Goal: Task Accomplishment & Management: Manage account settings

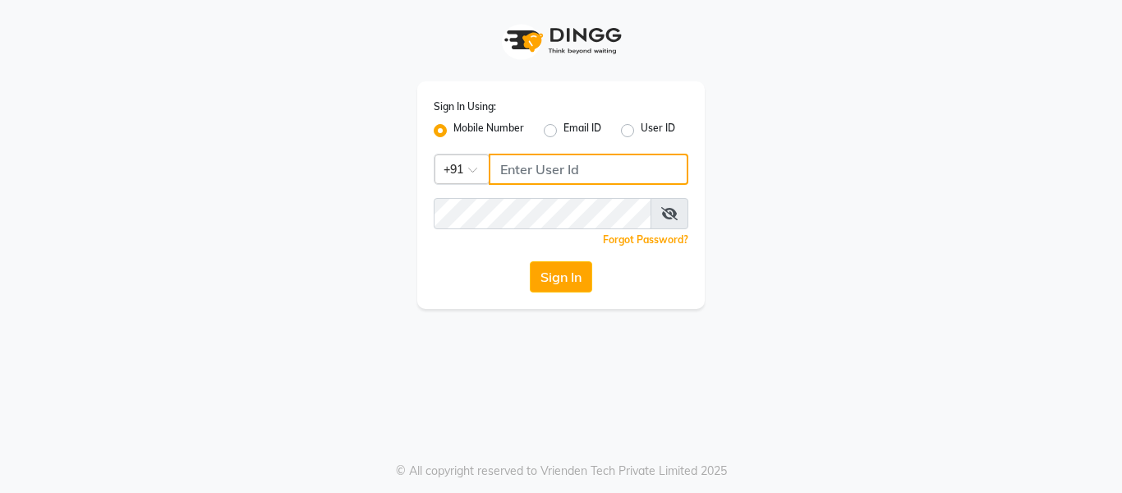
click at [528, 170] on input "Username" at bounding box center [589, 169] width 200 height 31
type input "7005022650"
click at [530, 261] on button "Sign In" at bounding box center [561, 276] width 62 height 31
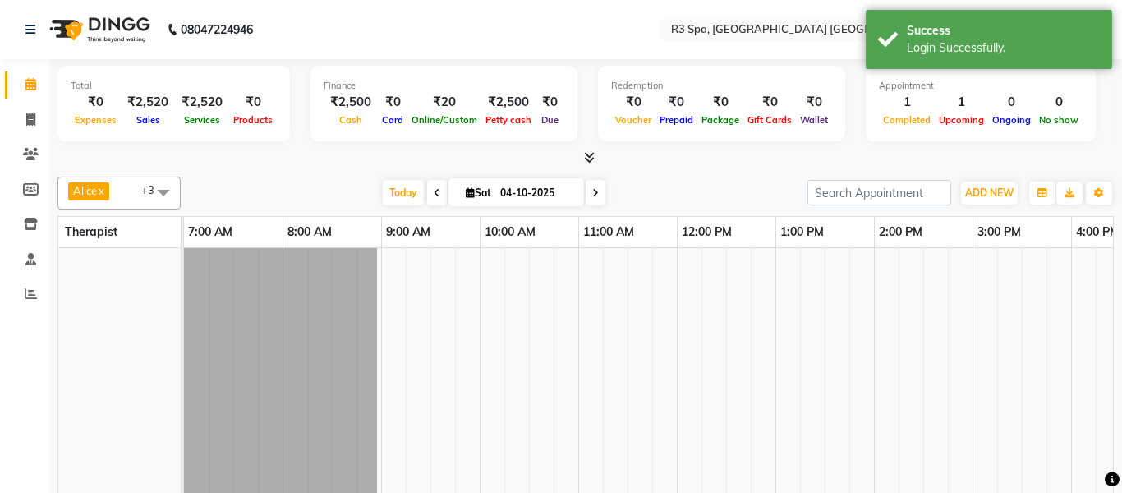
select select "en"
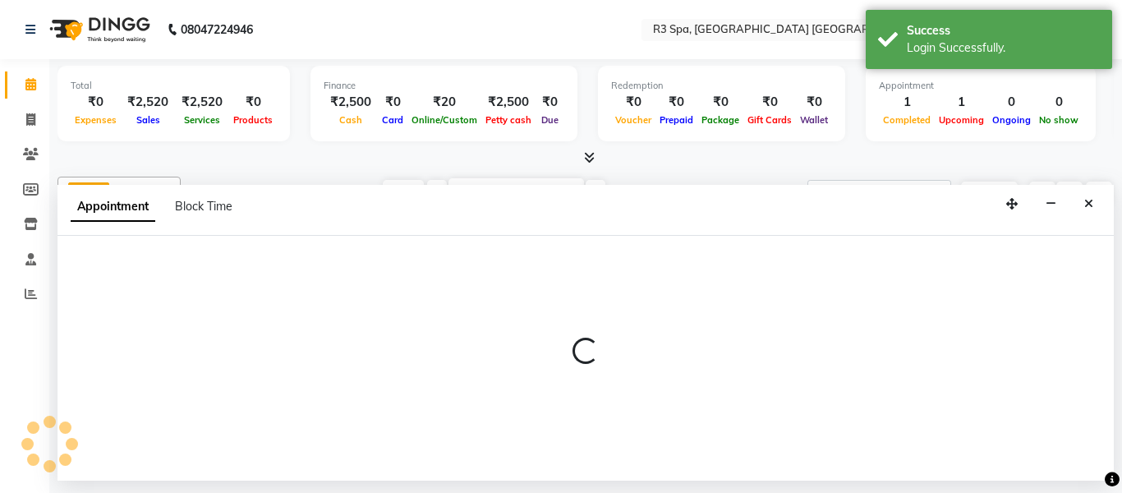
select select "93361"
select select "585"
select select "tentative"
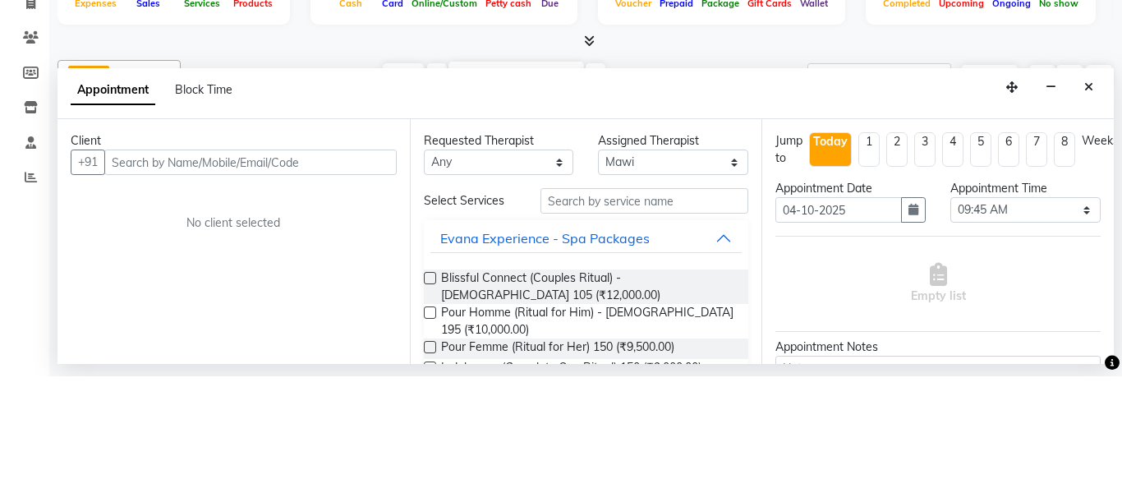
click at [1092, 198] on icon "Close" at bounding box center [1088, 204] width 9 height 12
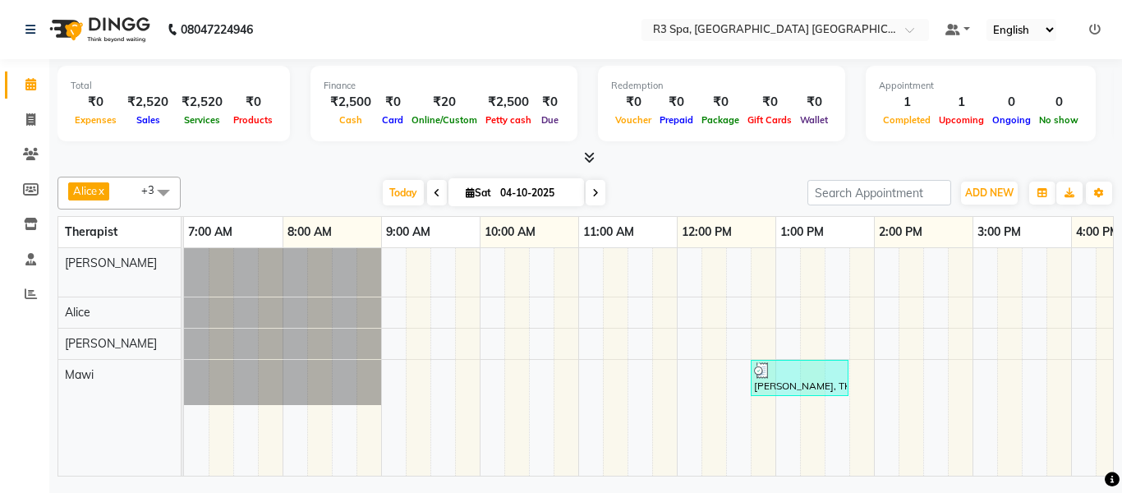
click at [813, 370] on div at bounding box center [799, 370] width 91 height 16
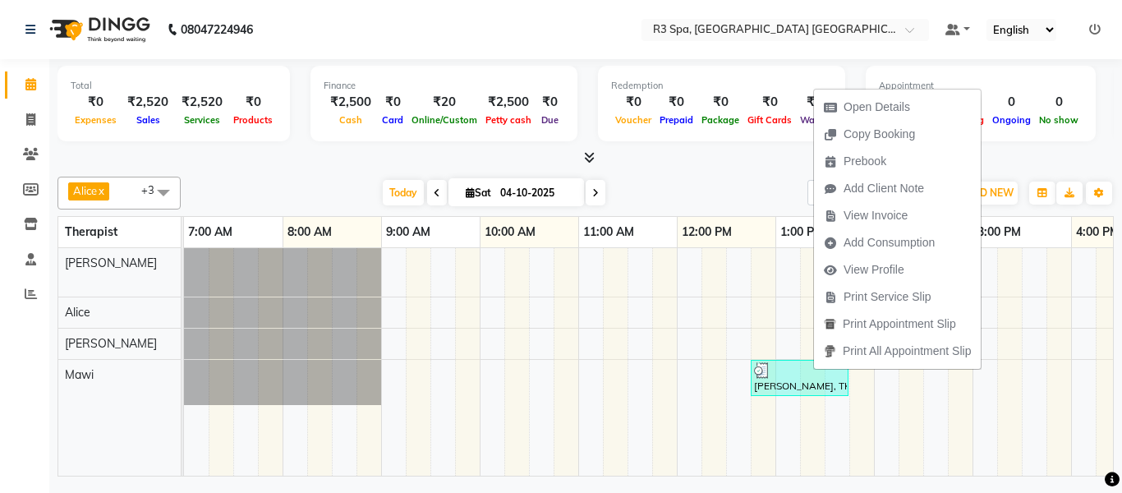
click at [668, 338] on td at bounding box center [664, 362] width 25 height 228
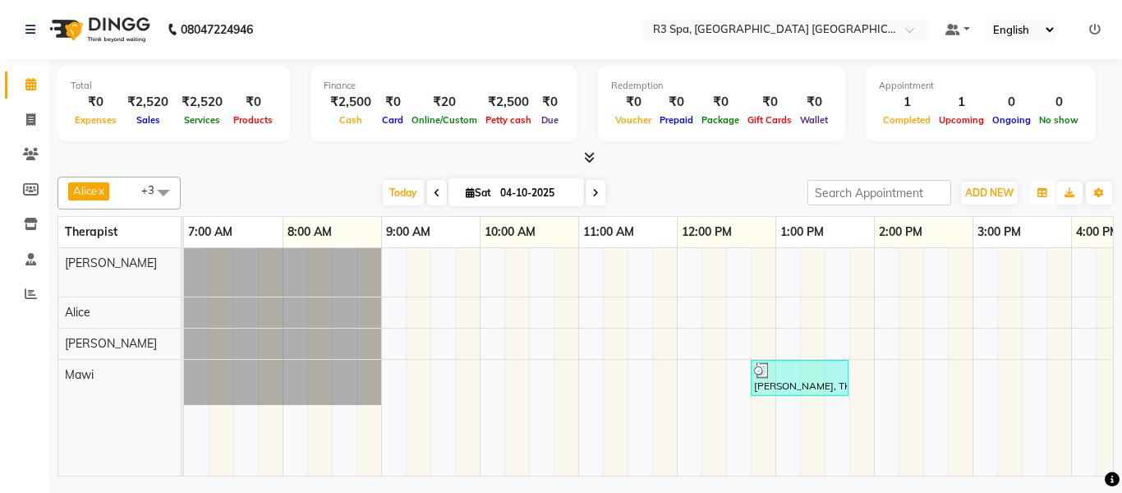
click at [1044, 185] on button "button" at bounding box center [1042, 193] width 26 height 23
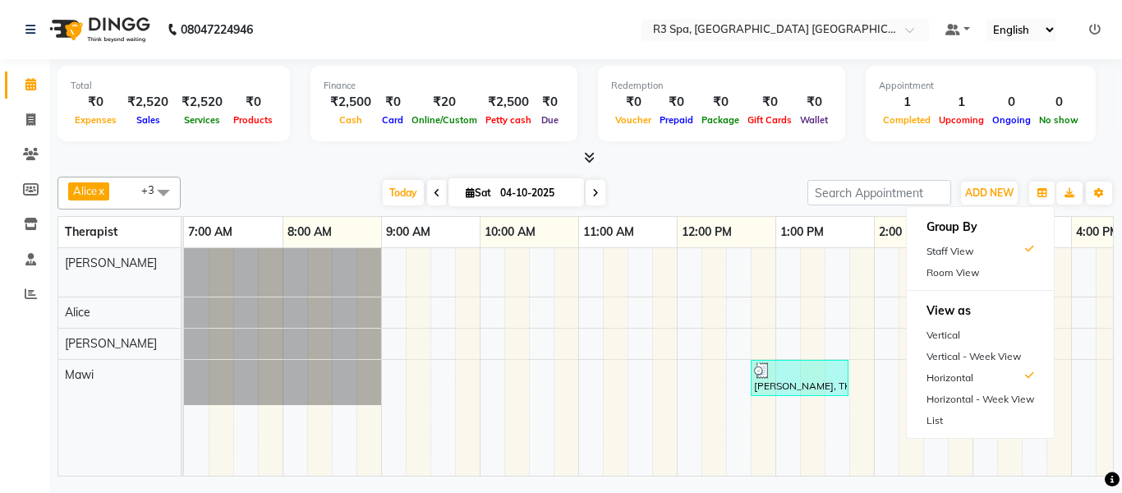
click at [847, 440] on td at bounding box center [837, 362] width 25 height 228
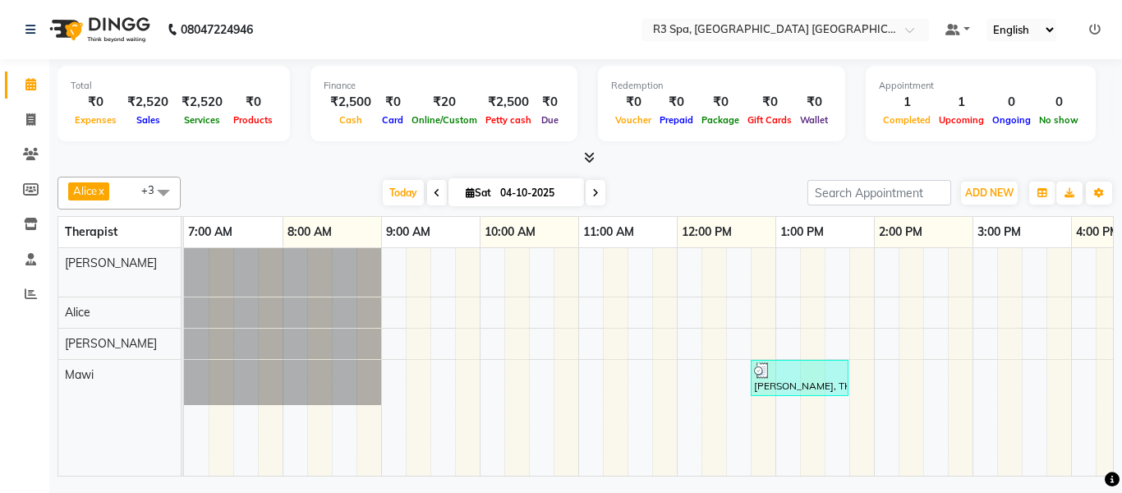
click at [42, 28] on img at bounding box center [98, 30] width 113 height 46
click at [38, 121] on span at bounding box center [30, 120] width 29 height 19
select select "service"
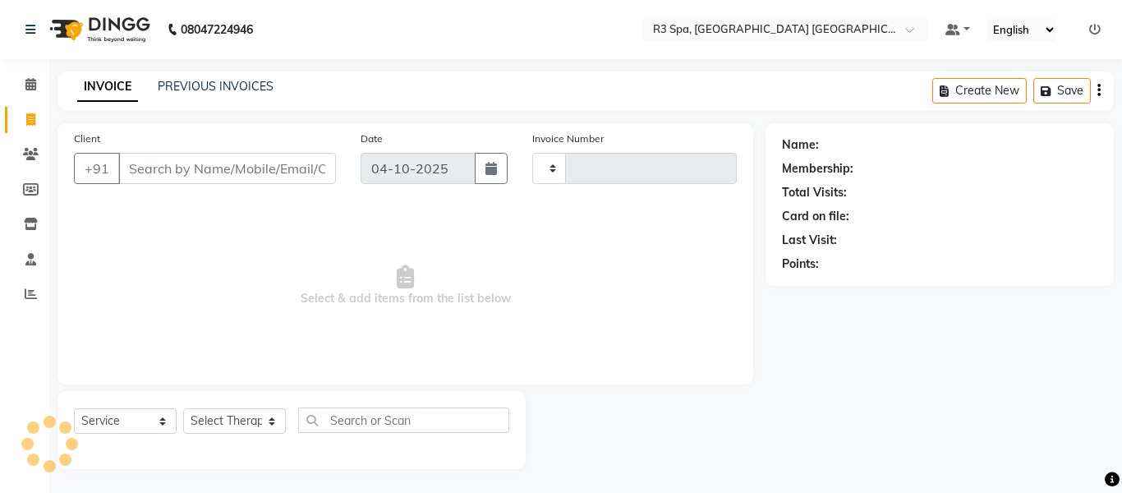
type input "0004"
select select "9131"
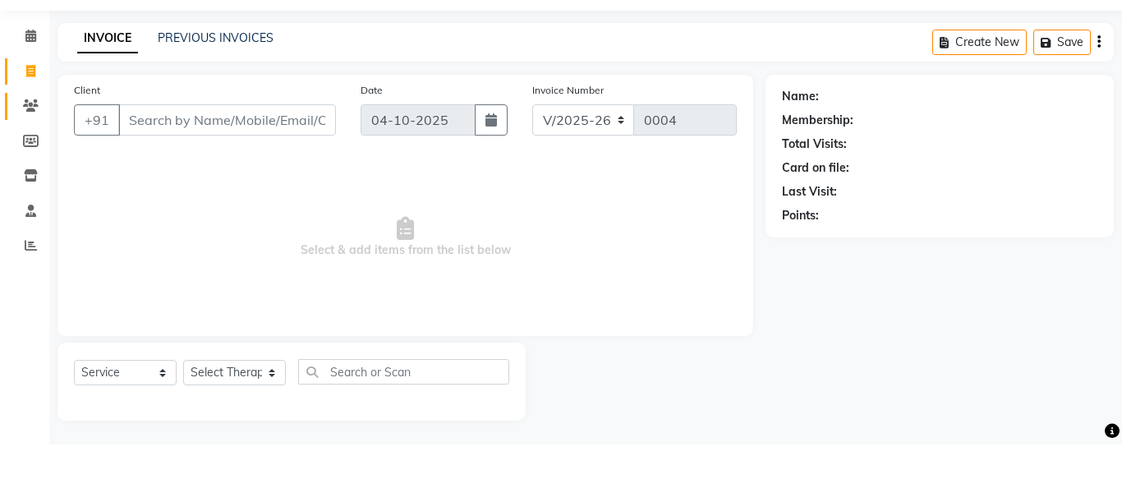
click at [39, 145] on span at bounding box center [30, 154] width 29 height 19
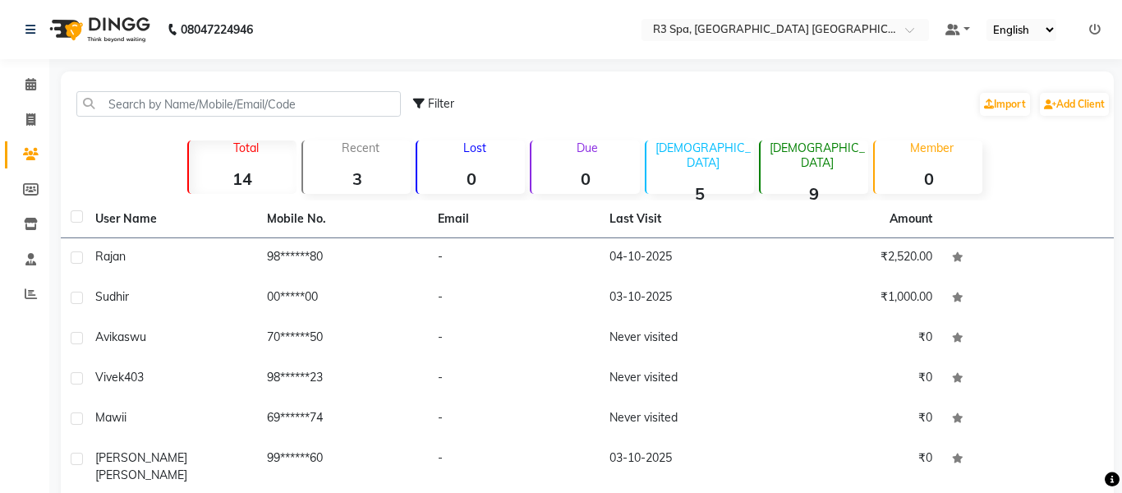
click at [116, 246] on td "Rajan" at bounding box center [171, 258] width 172 height 40
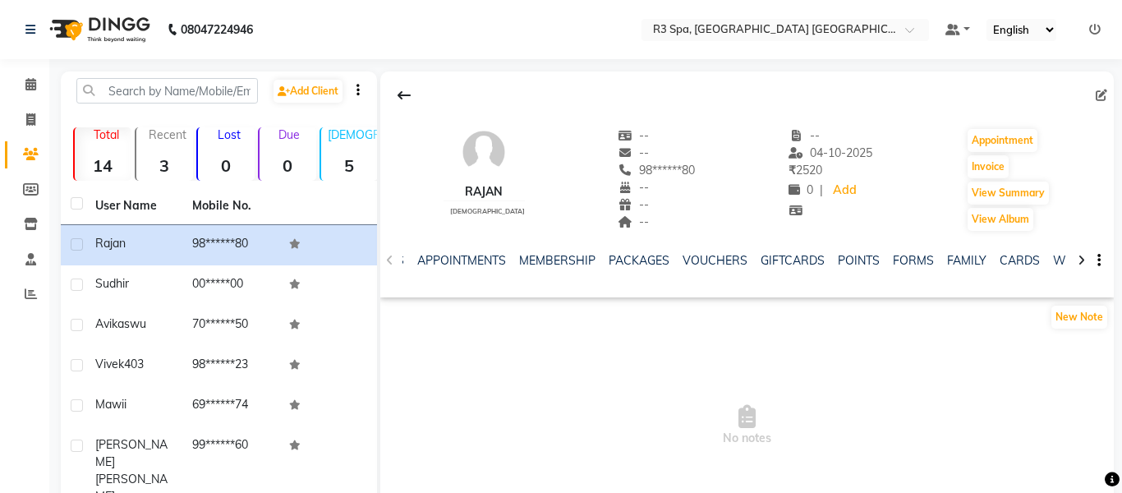
scroll to position [0, 377]
click at [861, 258] on link "FORMS" at bounding box center [875, 260] width 41 height 15
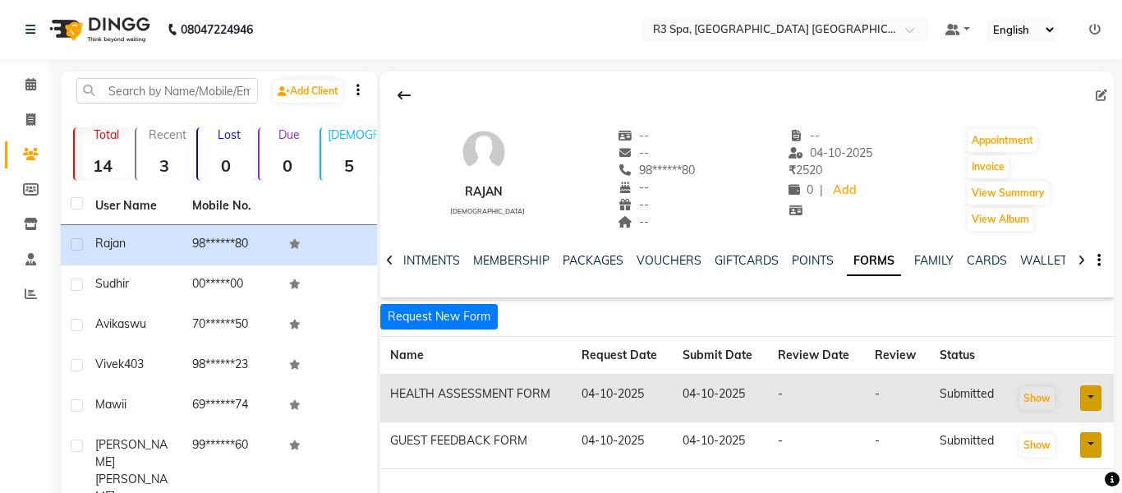
scroll to position [0, 239]
click at [1029, 448] on button "Show" at bounding box center [1036, 445] width 35 height 23
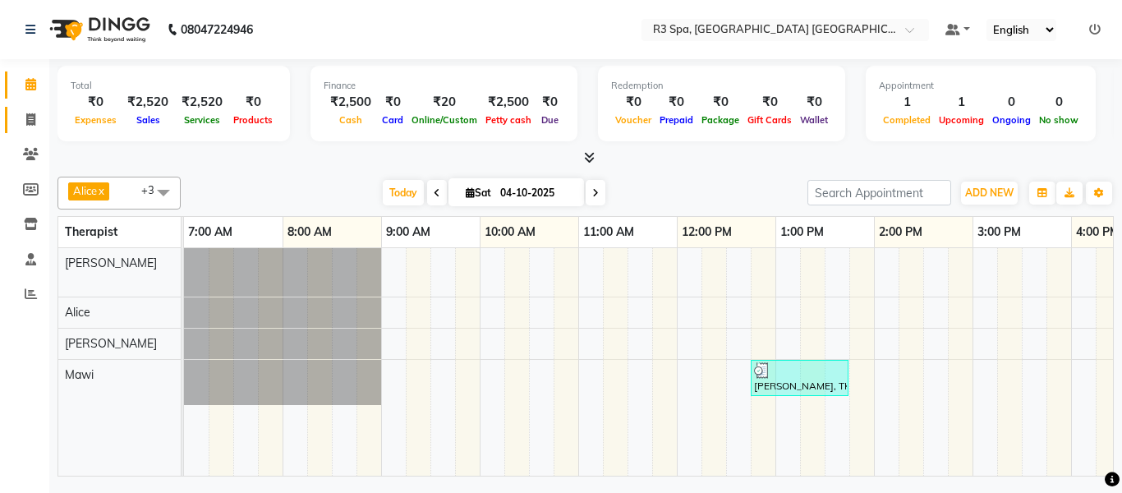
click at [35, 122] on icon at bounding box center [30, 119] width 9 height 12
select select "service"
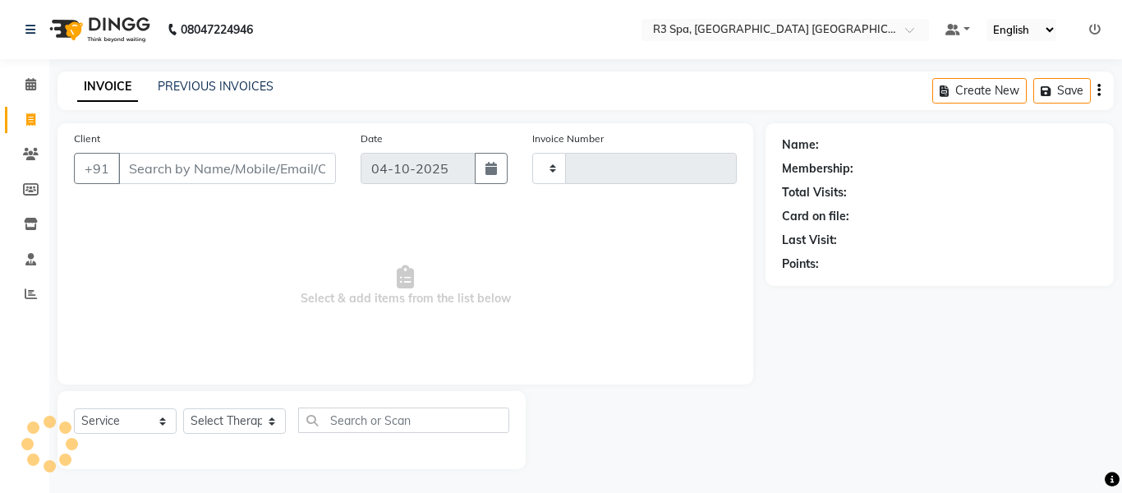
type input "0004"
select select "9131"
click at [37, 147] on span at bounding box center [30, 154] width 29 height 19
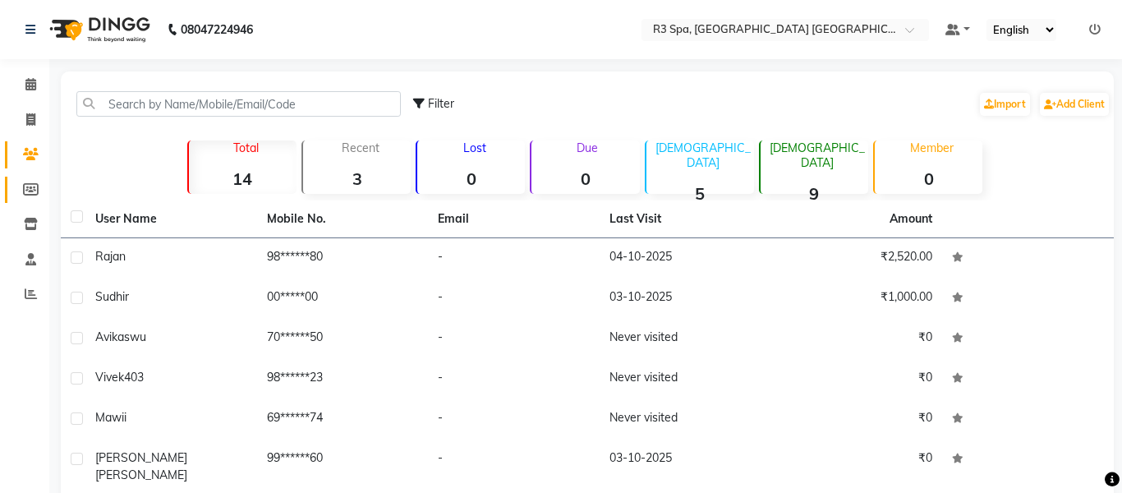
click at [36, 181] on span at bounding box center [30, 190] width 29 height 19
select select
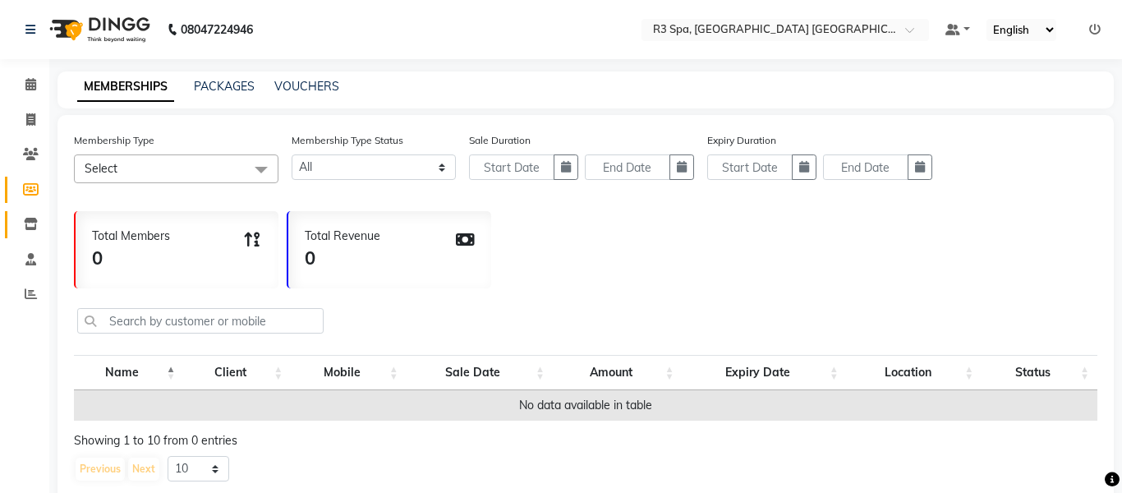
click at [38, 219] on span at bounding box center [30, 224] width 29 height 19
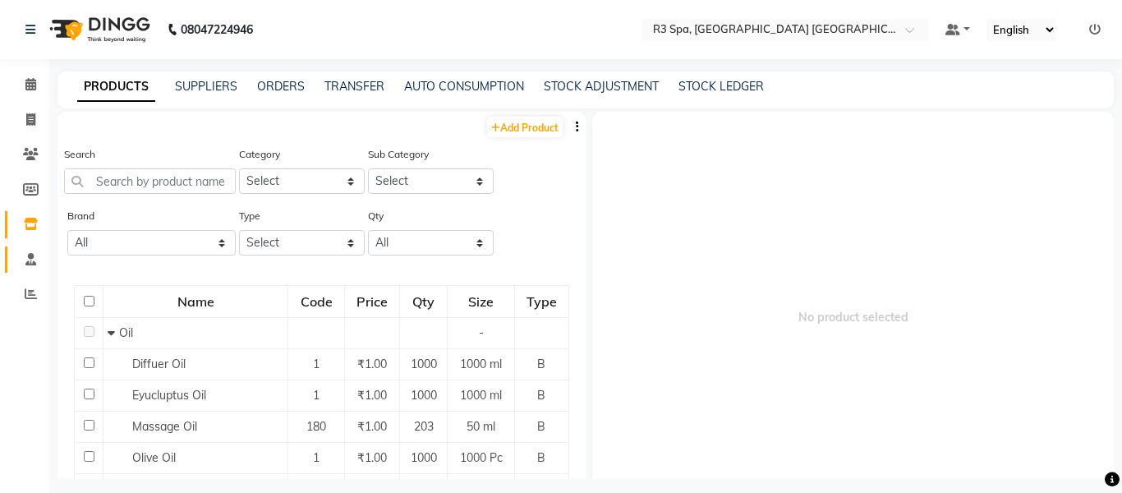
click at [34, 255] on icon at bounding box center [30, 259] width 11 height 12
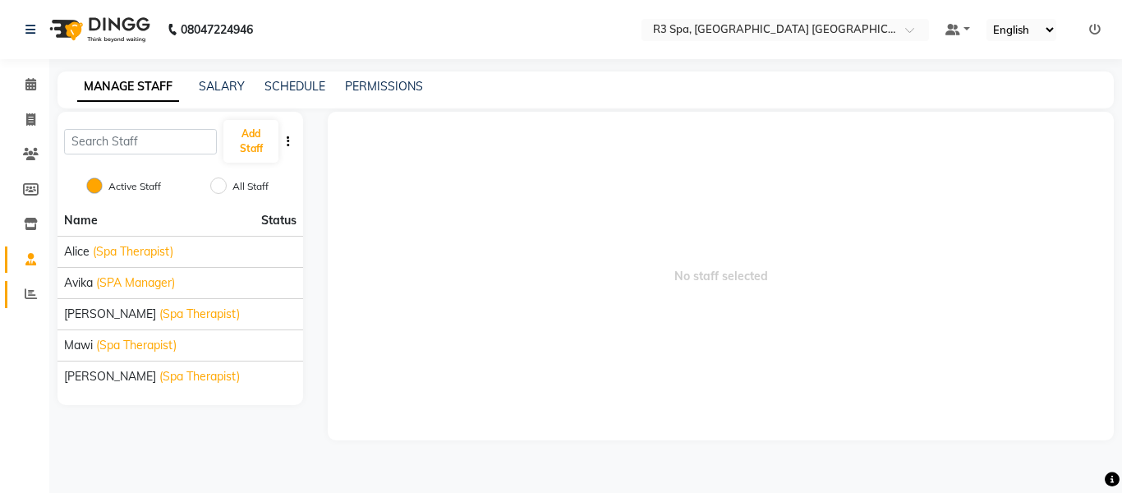
click at [34, 297] on icon at bounding box center [31, 294] width 12 height 12
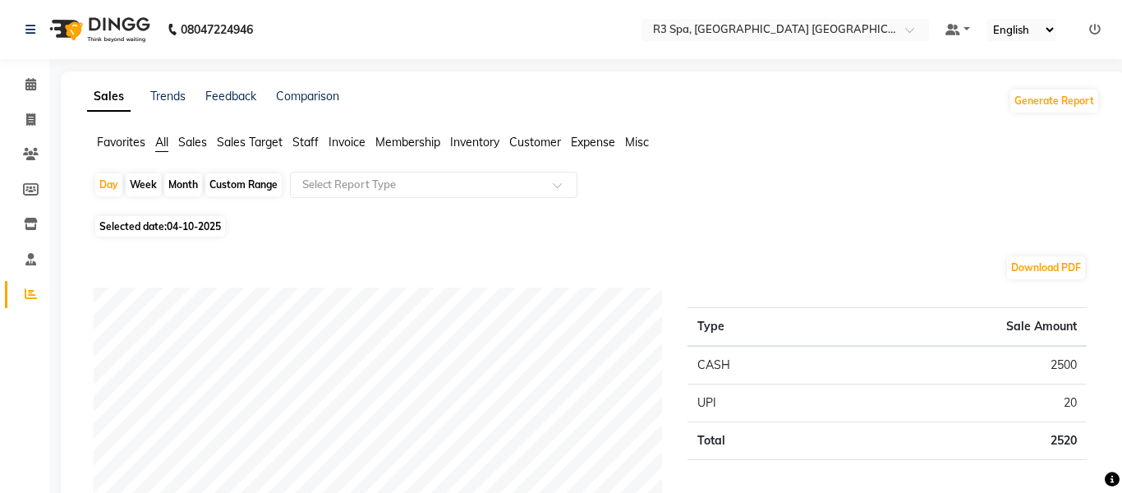
click at [556, 185] on span at bounding box center [563, 190] width 21 height 16
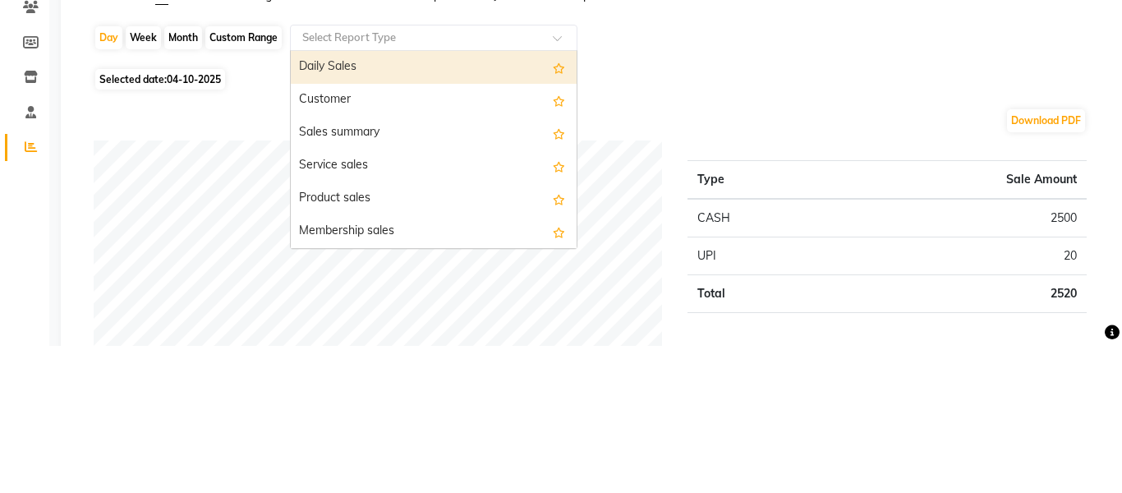
click at [404, 274] on div "Sales summary" at bounding box center [434, 280] width 286 height 33
select select "full_report"
select select "csv"
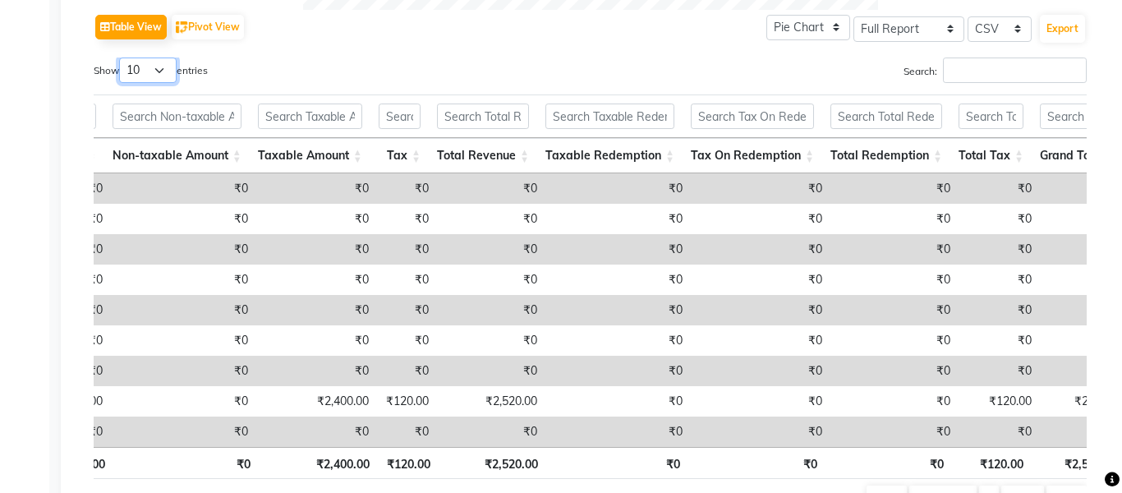
click at [159, 76] on select "10 25 50 100" at bounding box center [148, 70] width 58 height 25
click at [222, 22] on button "Pivot View" at bounding box center [208, 27] width 72 height 25
select select "full_report"
select select "csv"
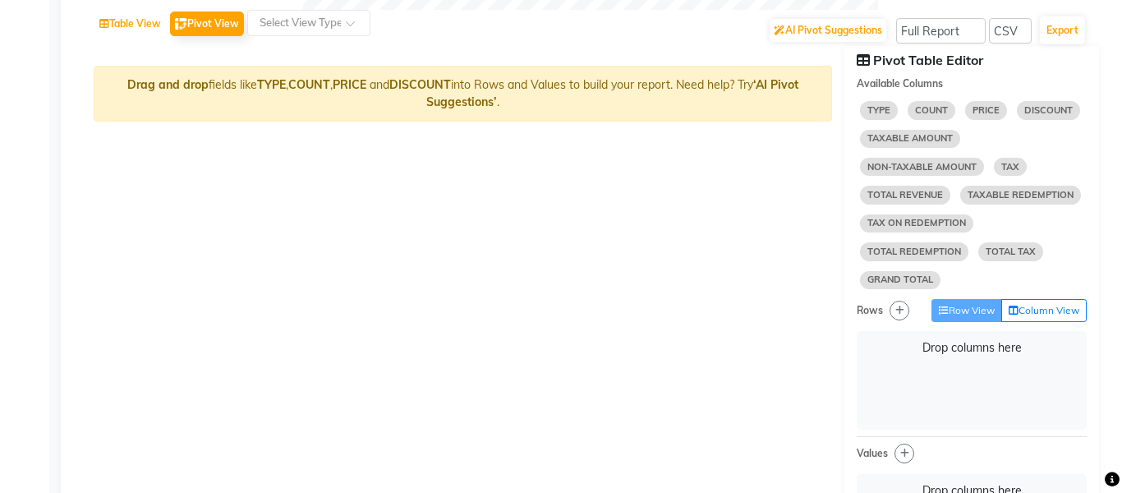
click at [136, 29] on button "Table View" at bounding box center [130, 24] width 70 height 25
select select "full_report"
select select "csv"
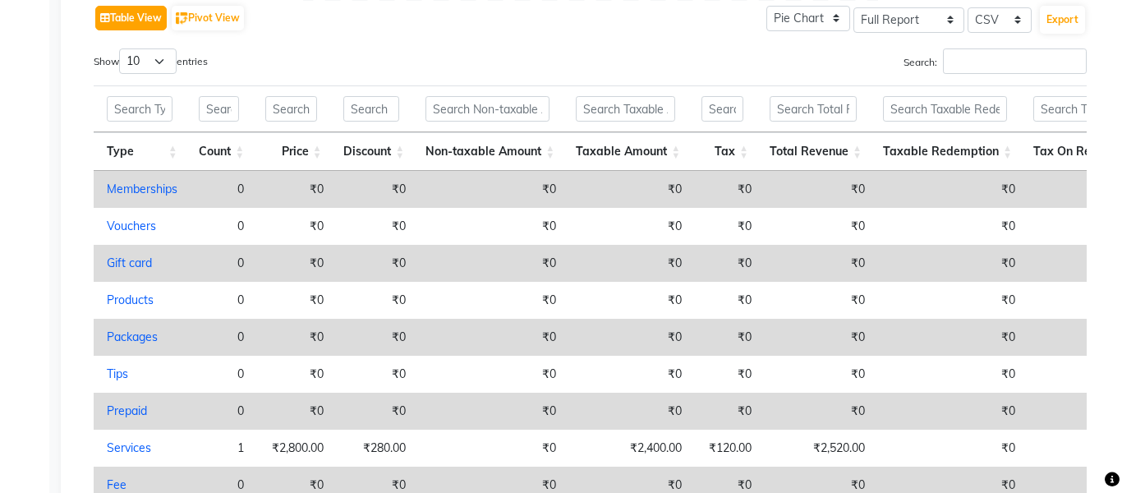
scroll to position [908, 0]
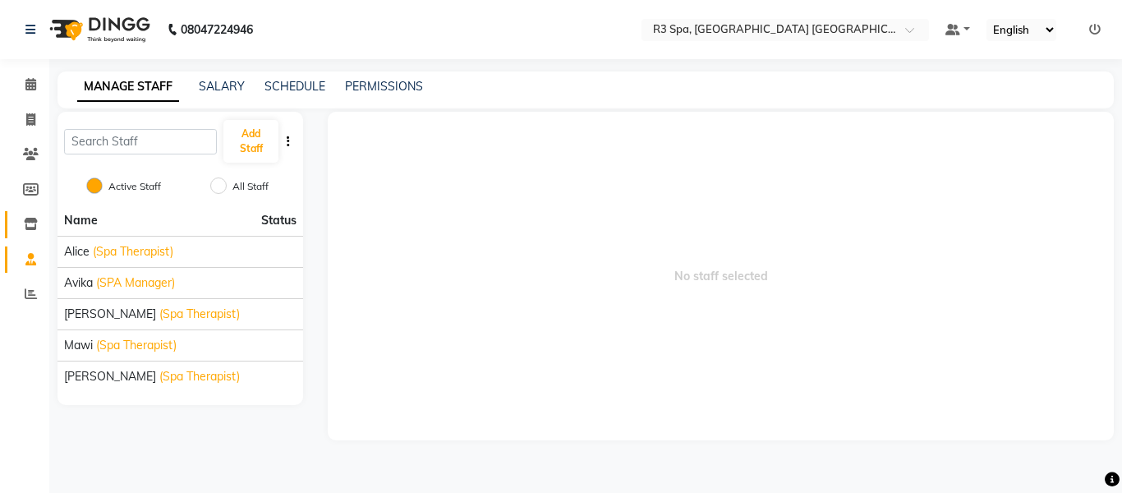
click at [44, 220] on span at bounding box center [30, 224] width 29 height 19
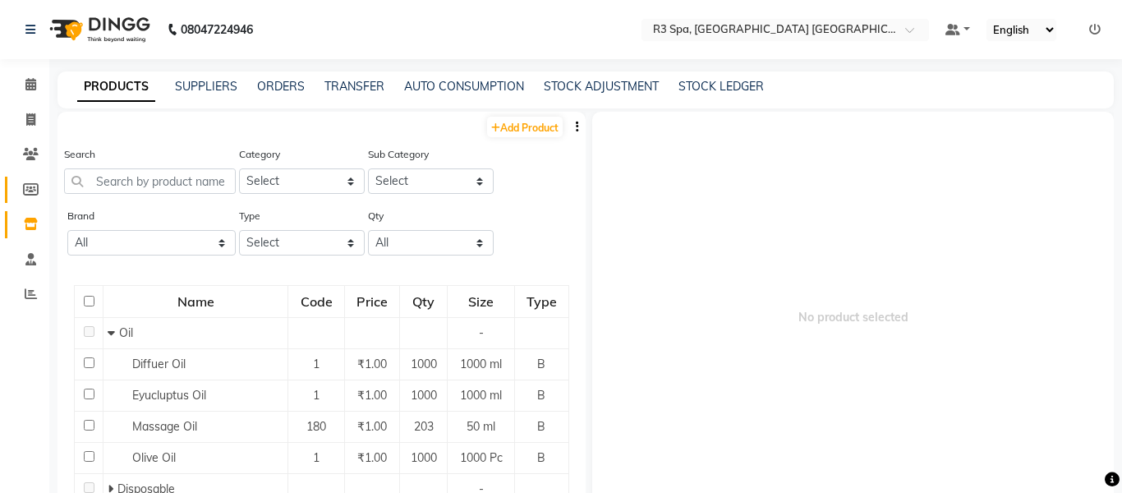
click at [35, 199] on link "Members" at bounding box center [24, 190] width 39 height 27
select select
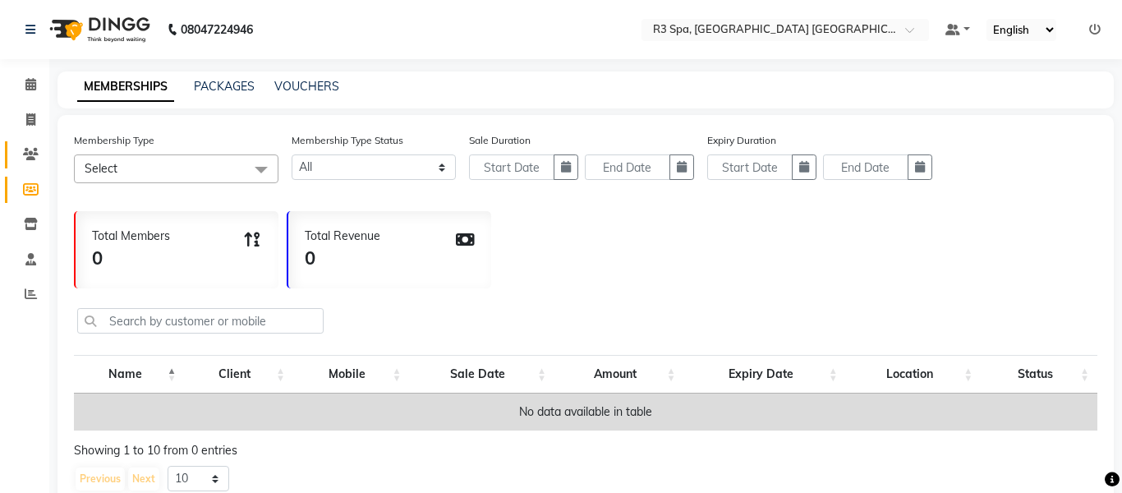
click at [44, 160] on span at bounding box center [30, 154] width 29 height 19
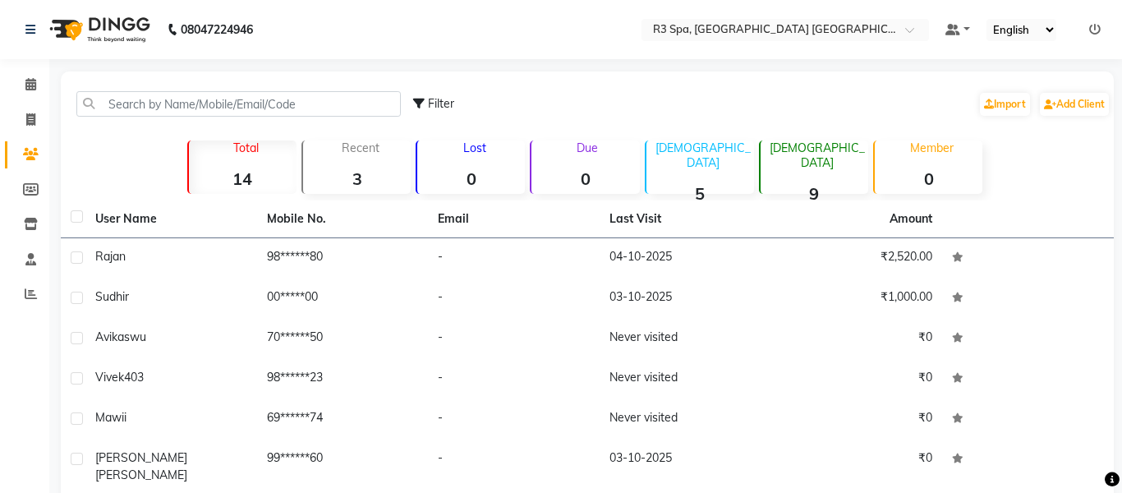
click at [633, 298] on td "03-10-2025" at bounding box center [686, 298] width 172 height 40
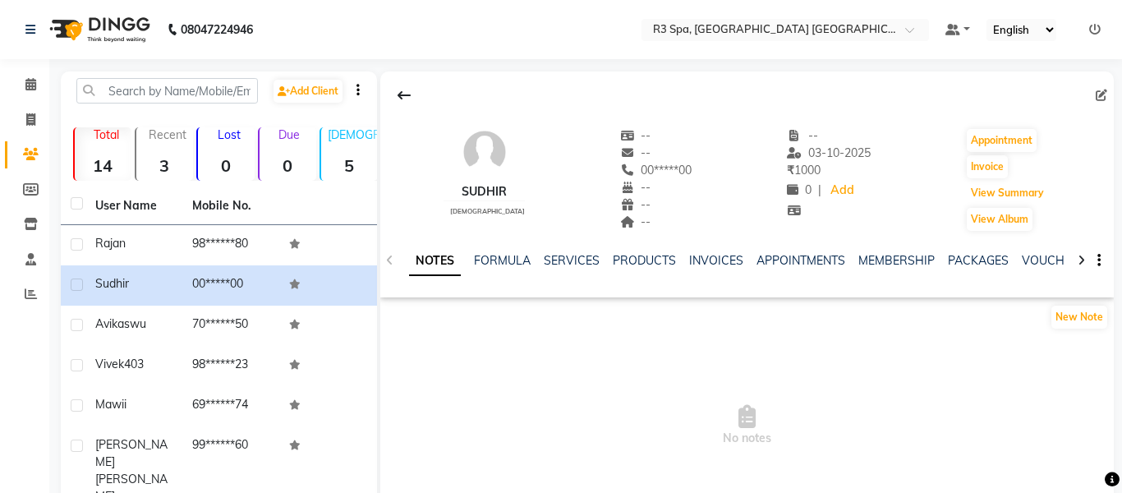
click at [1028, 194] on button "View Summary" at bounding box center [1007, 193] width 81 height 23
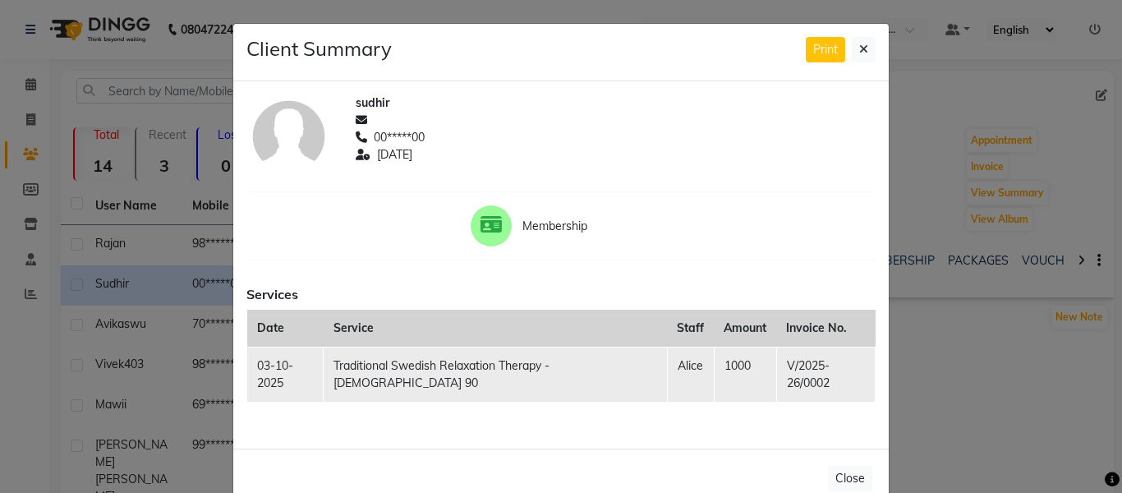
click at [849, 485] on button "Close" at bounding box center [850, 478] width 44 height 25
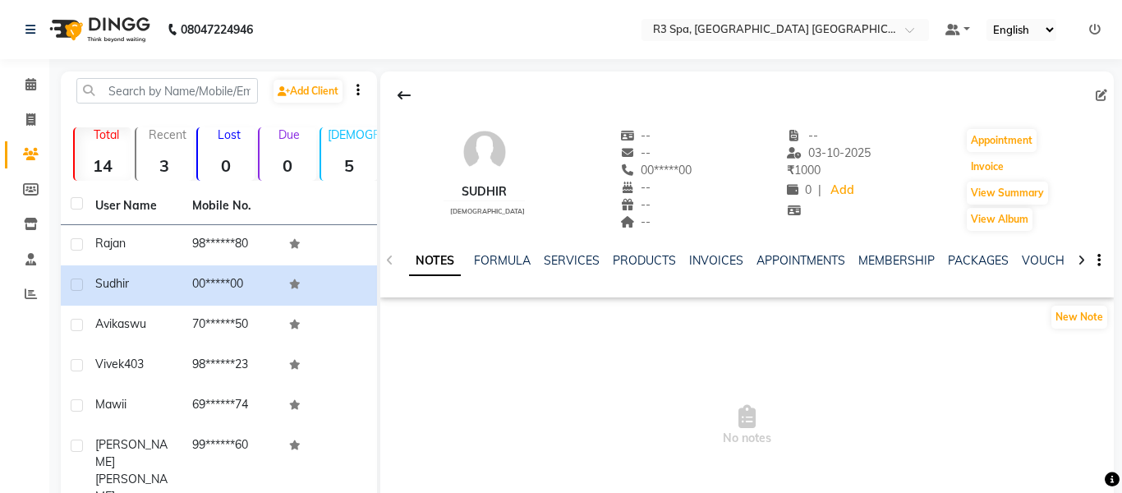
click at [992, 168] on button "Invoice" at bounding box center [987, 166] width 41 height 23
select select "service"
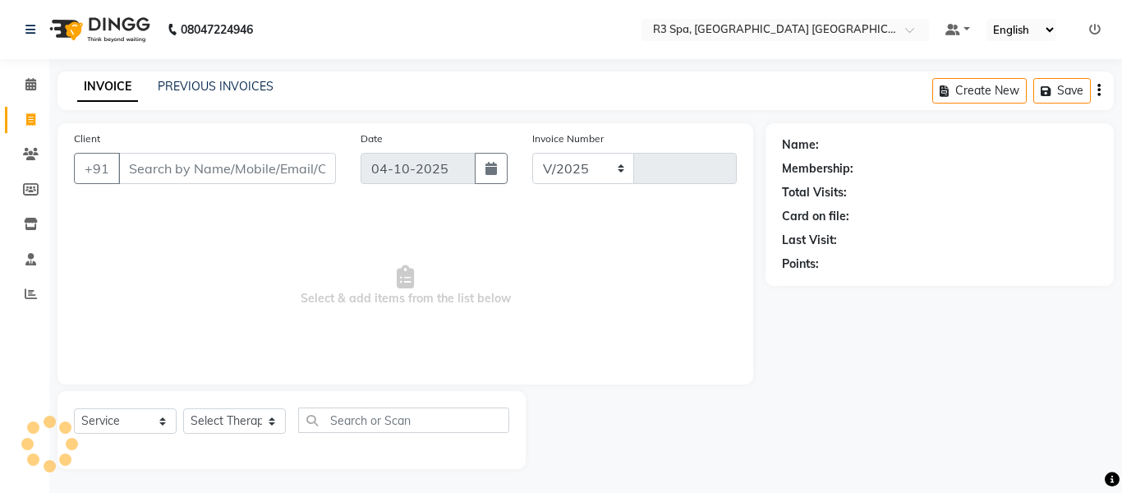
select select "9131"
type input "0004"
type input "00*****00"
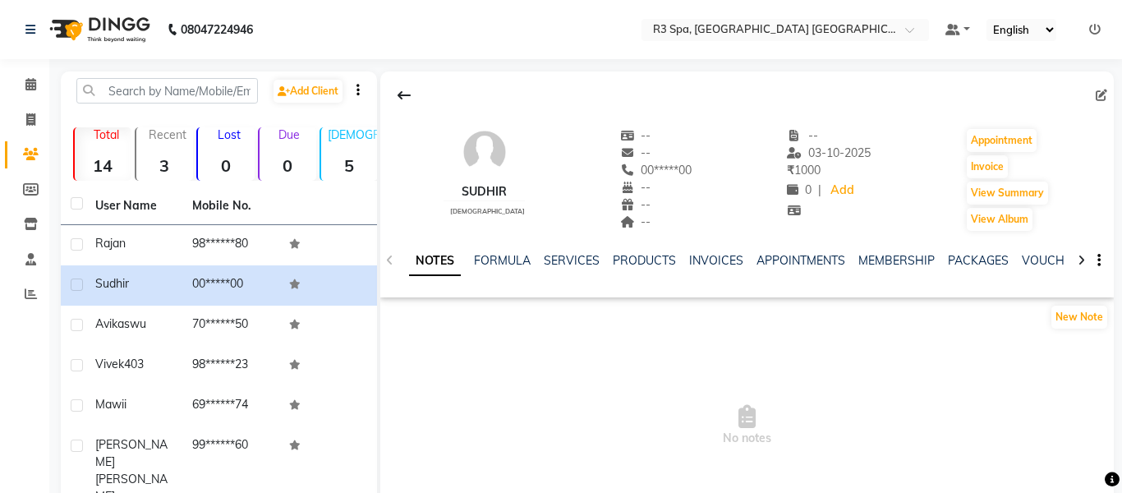
click at [231, 232] on td "98******80" at bounding box center [230, 245] width 97 height 40
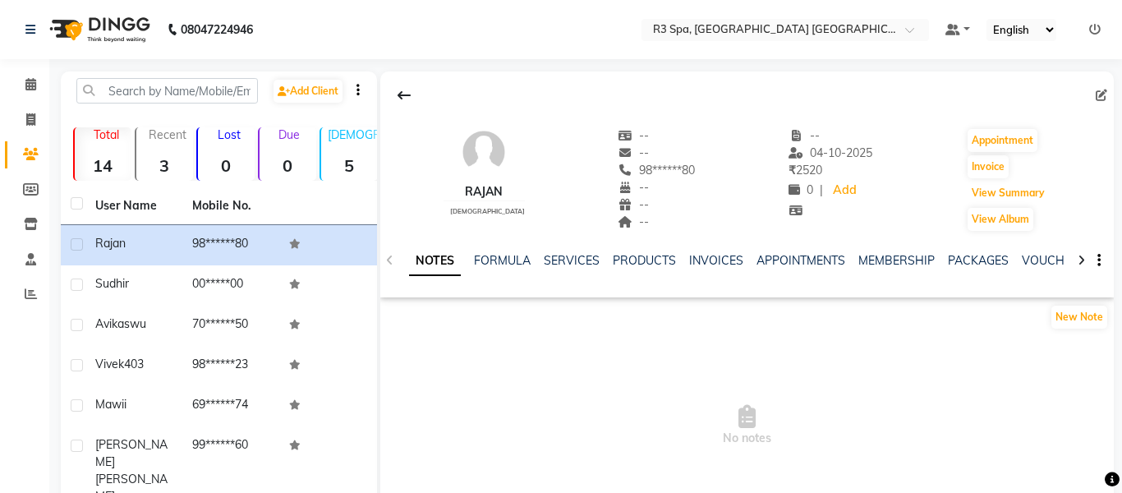
click at [1000, 194] on button "View Summary" at bounding box center [1008, 193] width 81 height 23
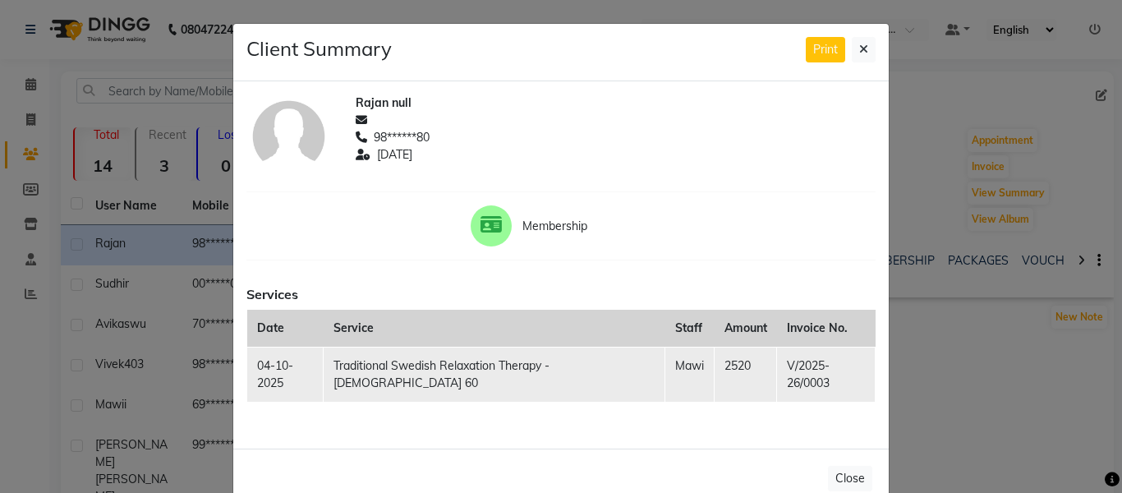
click at [845, 485] on button "Close" at bounding box center [850, 478] width 44 height 25
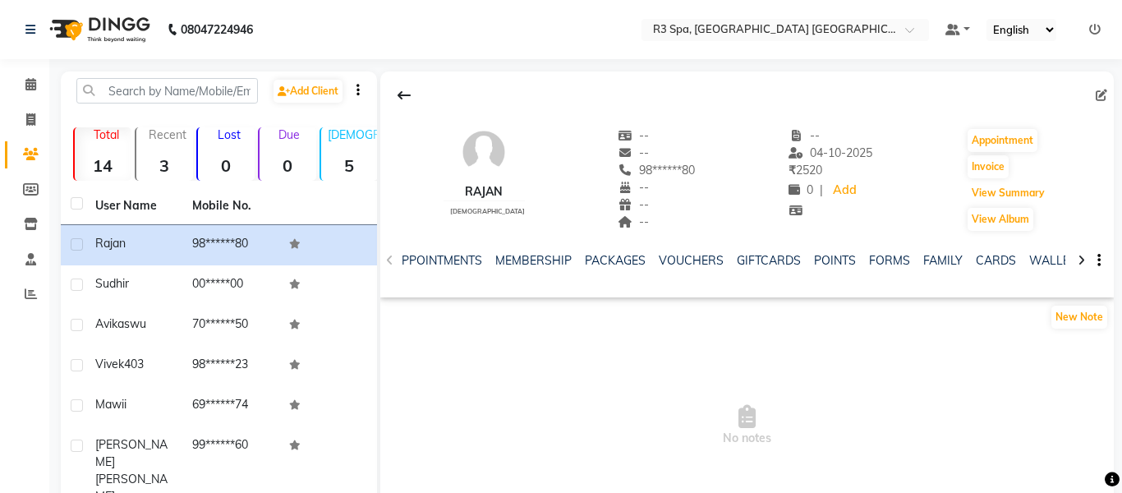
scroll to position [0, 377]
click at [42, 189] on span at bounding box center [30, 190] width 29 height 19
select select
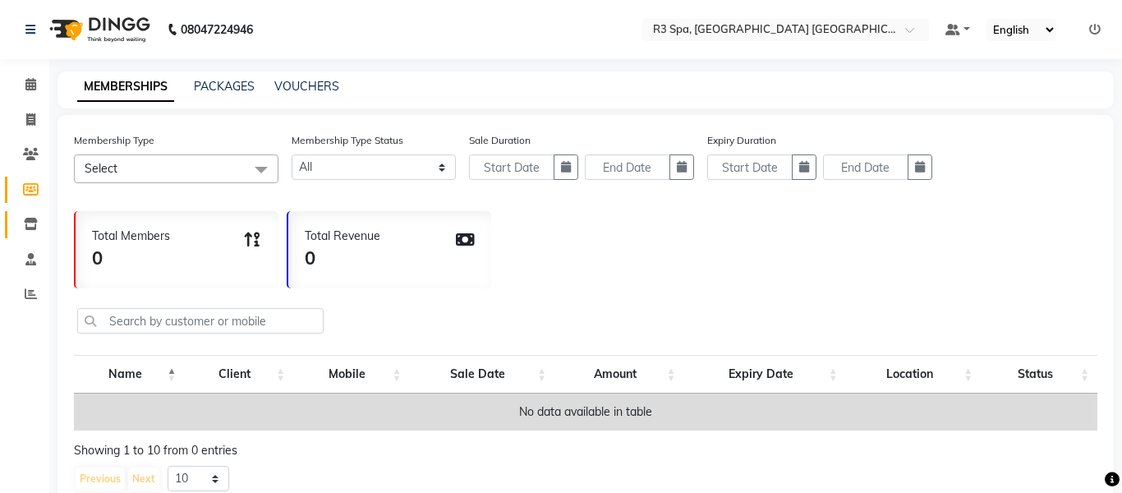
click at [40, 222] on span at bounding box center [30, 224] width 29 height 19
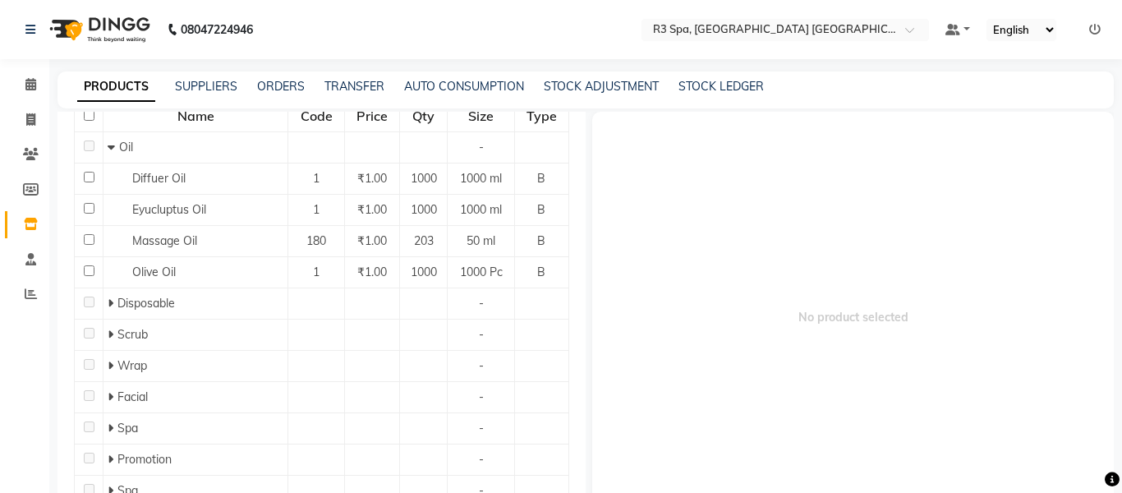
scroll to position [189, 0]
click at [35, 257] on icon at bounding box center [30, 259] width 11 height 12
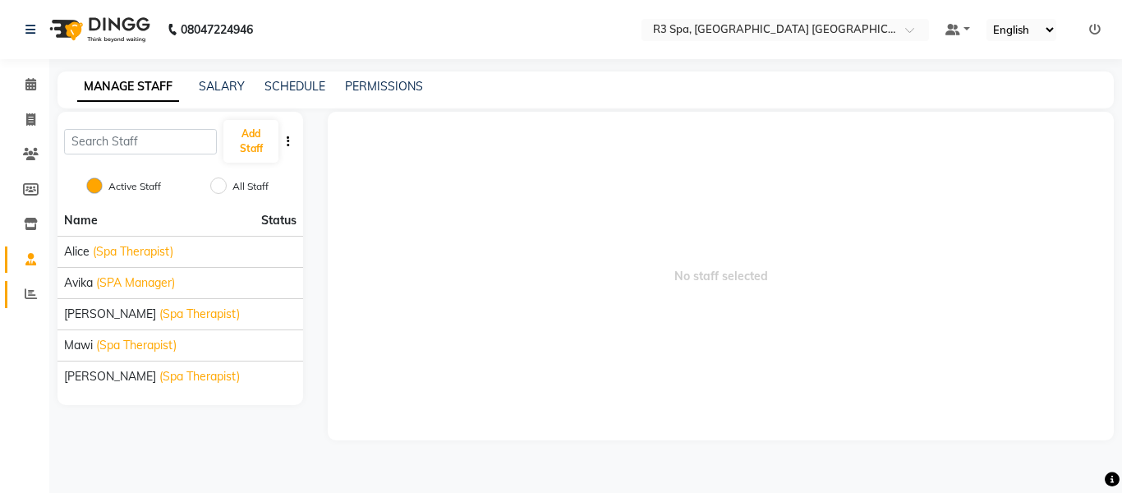
click at [39, 292] on span at bounding box center [30, 294] width 29 height 19
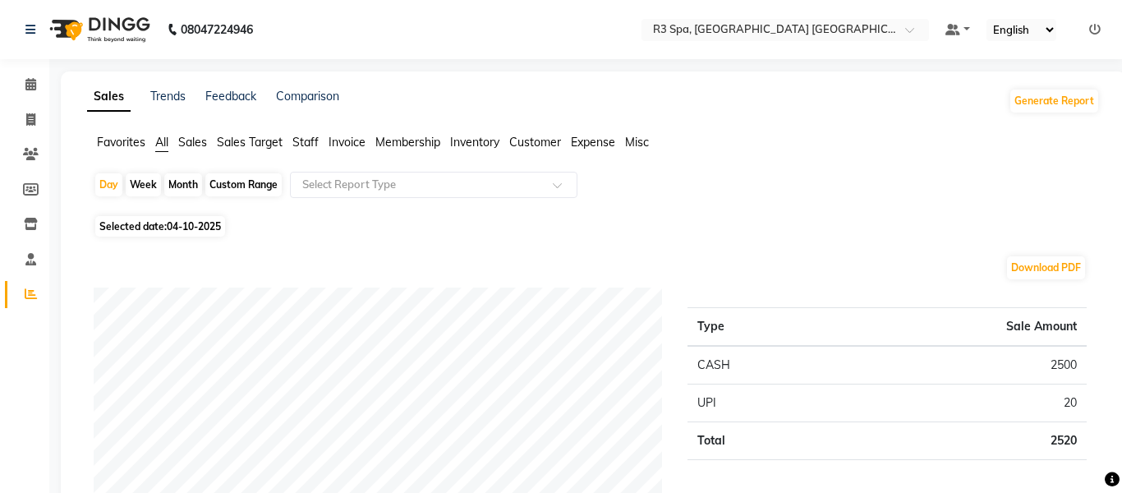
click at [45, 39] on img at bounding box center [98, 30] width 113 height 46
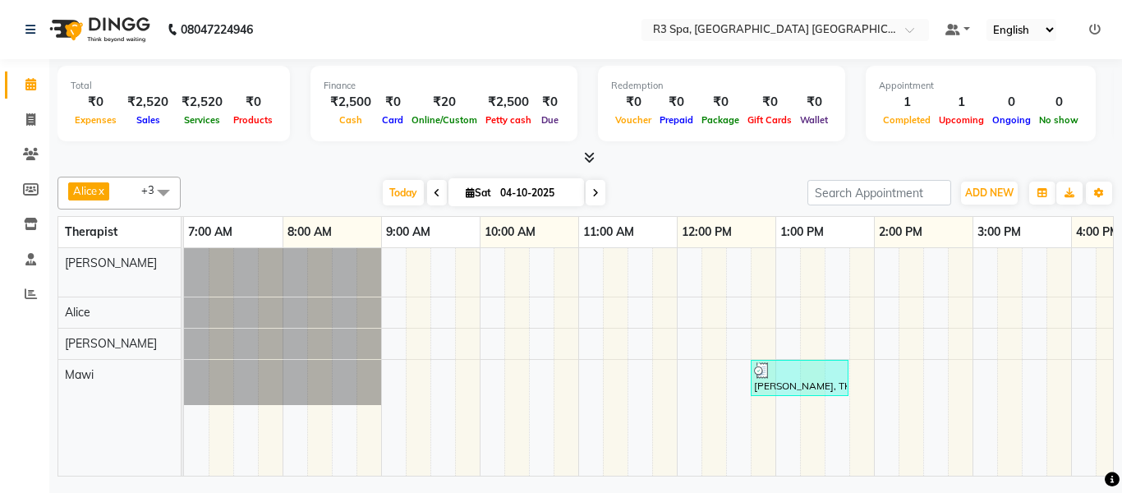
click at [752, 381] on div "[PERSON_NAME], TK02, 12:45 PM-01:45 PM, Traditional Swedish Relaxation Therapy …" at bounding box center [799, 377] width 94 height 31
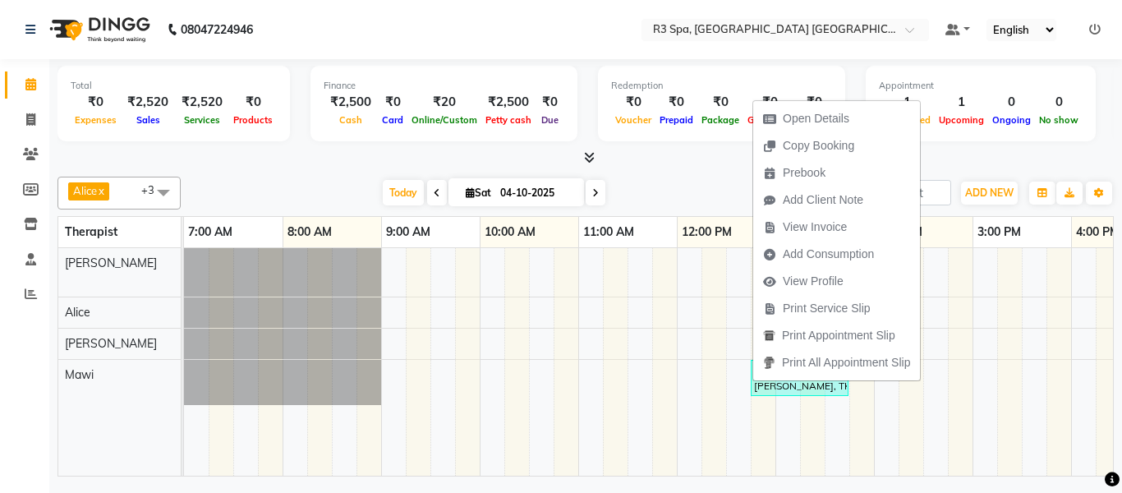
click at [825, 270] on span "View Profile" at bounding box center [803, 281] width 100 height 27
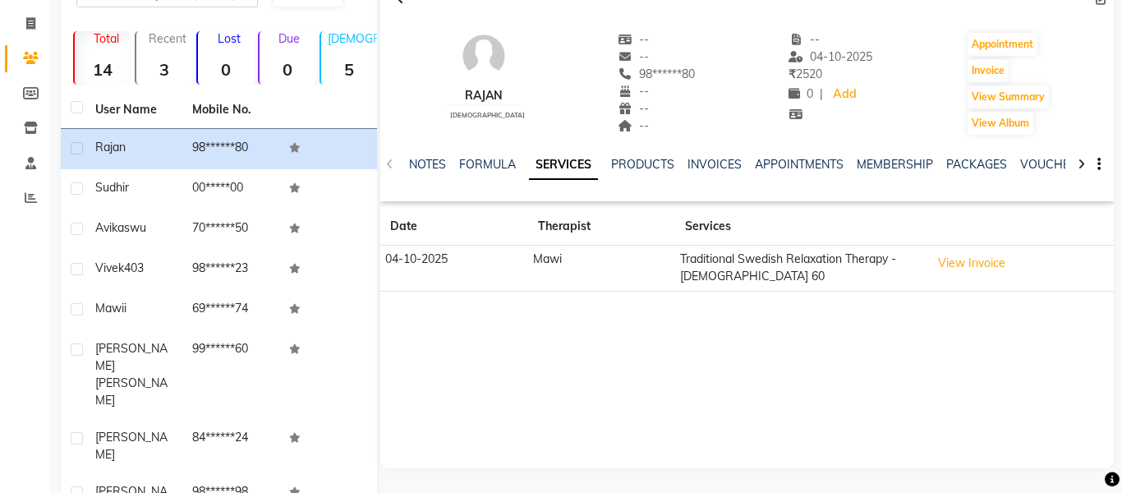
scroll to position [95, 0]
click at [974, 266] on button "View Invoice" at bounding box center [972, 263] width 82 height 25
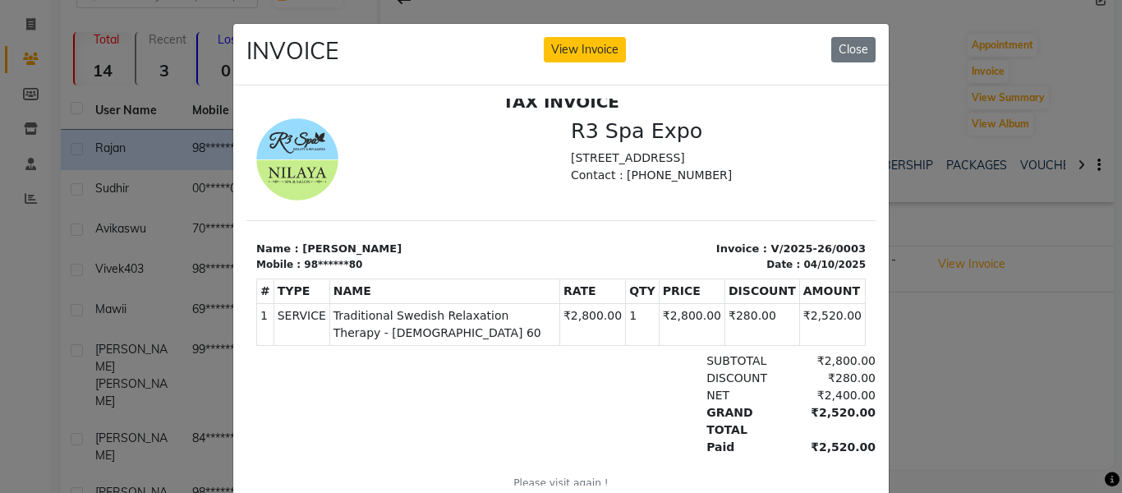
scroll to position [12, 0]
click at [1034, 431] on ngb-modal-window "INVOICE View Invoice Close" at bounding box center [561, 246] width 1122 height 493
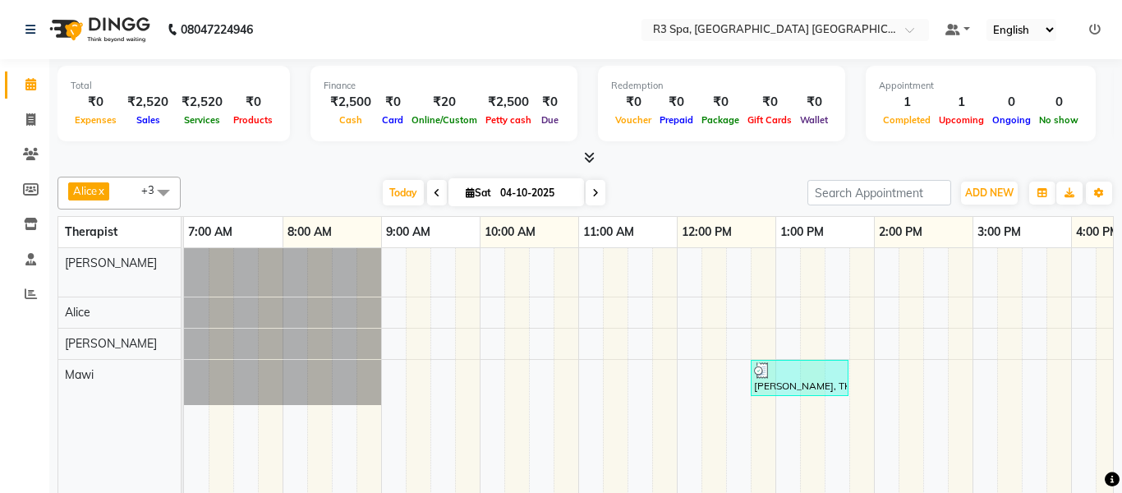
click at [800, 380] on div "[PERSON_NAME], TK02, 12:45 PM-01:45 PM, Traditional Swedish Relaxation Therapy …" at bounding box center [799, 377] width 94 height 31
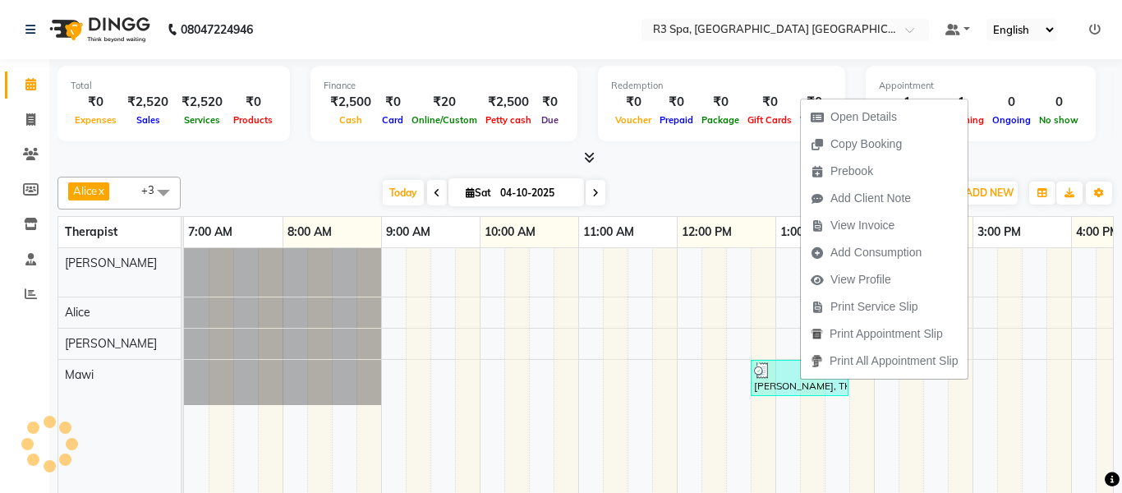
click at [873, 234] on span "View Invoice" at bounding box center [862, 225] width 64 height 17
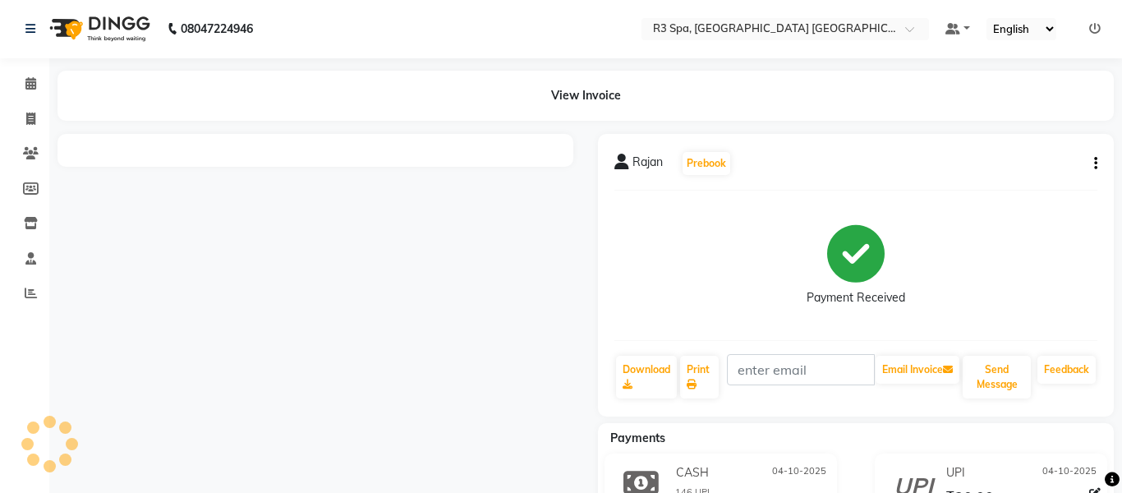
scroll to position [12, 0]
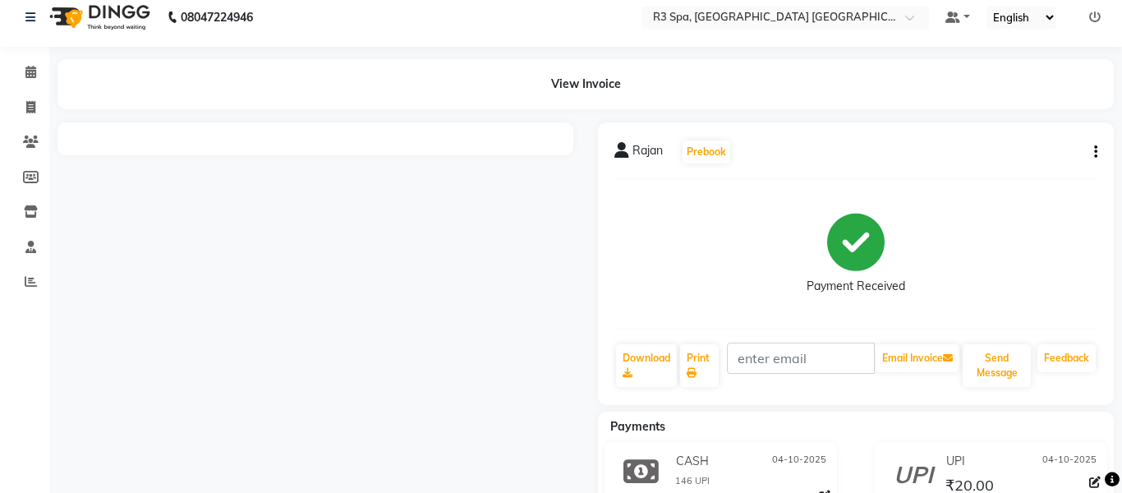
click at [1116, 487] on icon at bounding box center [1112, 479] width 15 height 15
click at [1002, 492] on main "View Invoice Rajan Prebook Payment Received Download Print Email Invoice Send M…" at bounding box center [585, 315] width 1073 height 513
click at [870, 422] on div "Payments" at bounding box center [862, 426] width 528 height 17
click at [752, 464] on div "CASH 04-10-2025" at bounding box center [751, 461] width 159 height 25
click at [1048, 266] on div "Payment Received" at bounding box center [855, 253] width 483 height 123
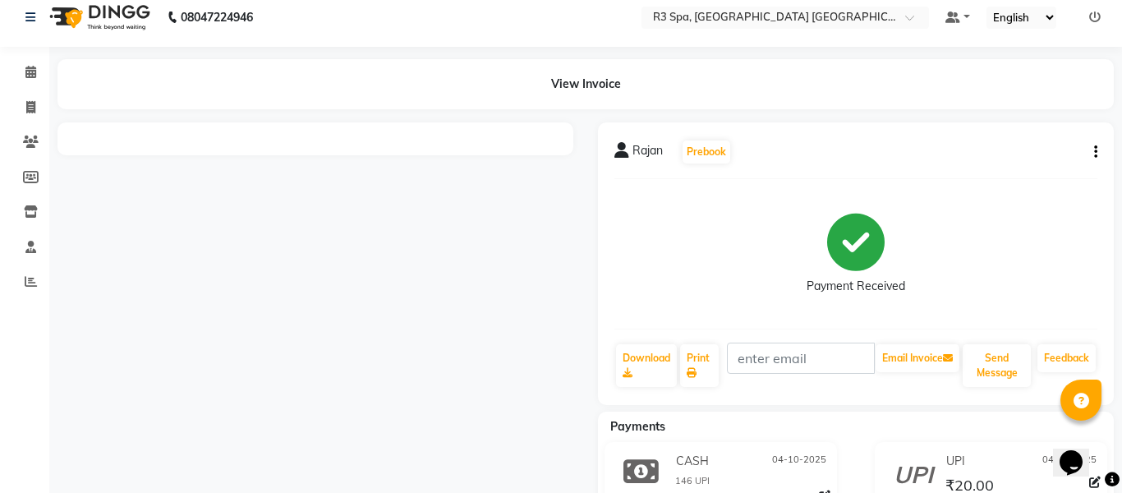
scroll to position [0, 0]
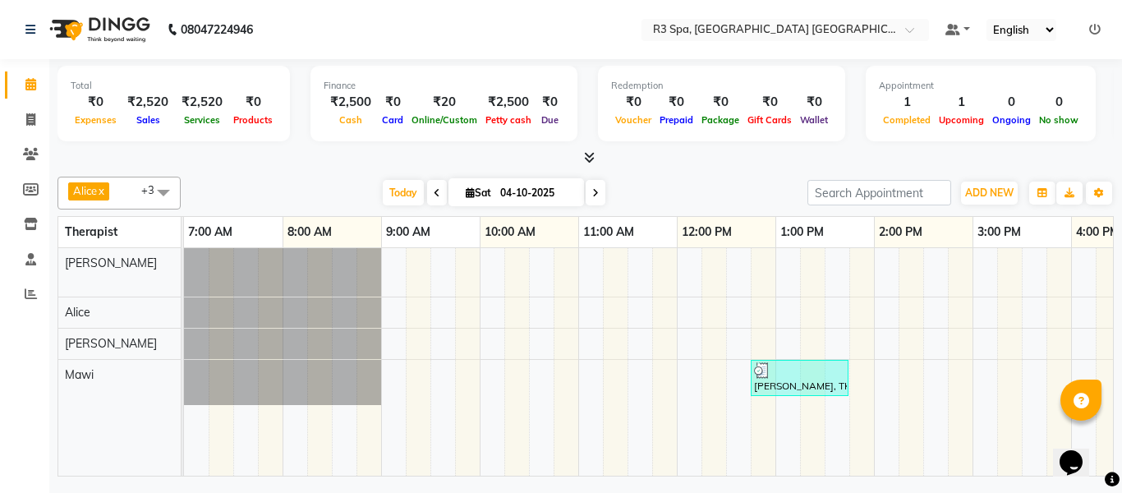
scroll to position [0, 527]
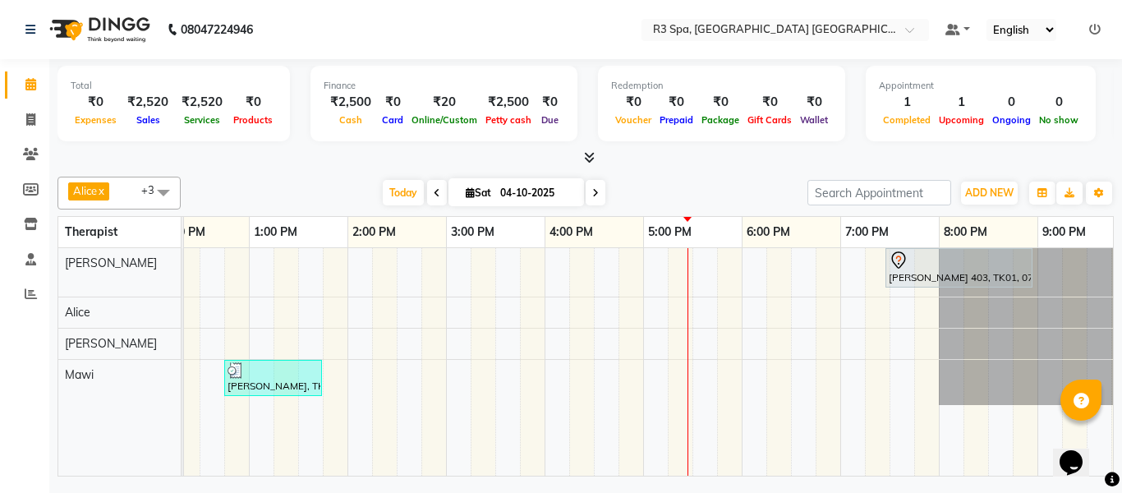
click at [976, 272] on div "[PERSON_NAME] 403, TK01, 07:28 PM-08:58 PM, Balinese Massage Therapy - [DEMOGRA…" at bounding box center [959, 268] width 144 height 35
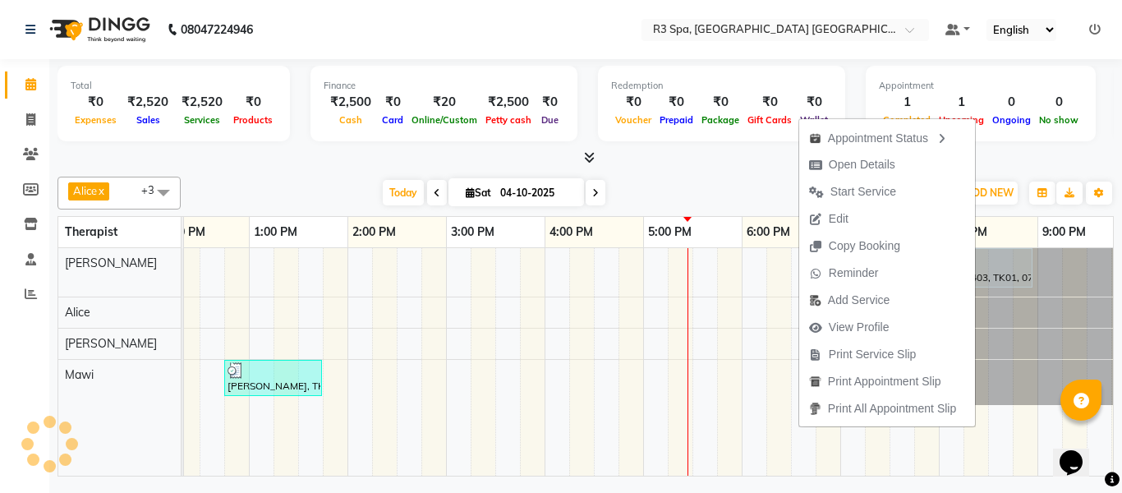
scroll to position [0, 518]
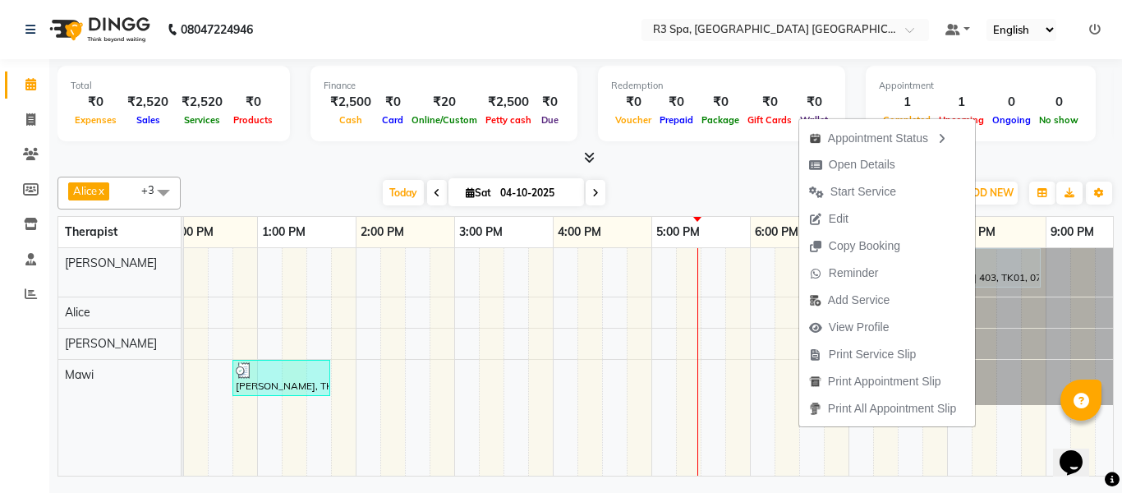
click at [872, 169] on span "Open Details" at bounding box center [862, 164] width 67 height 17
select select "7"
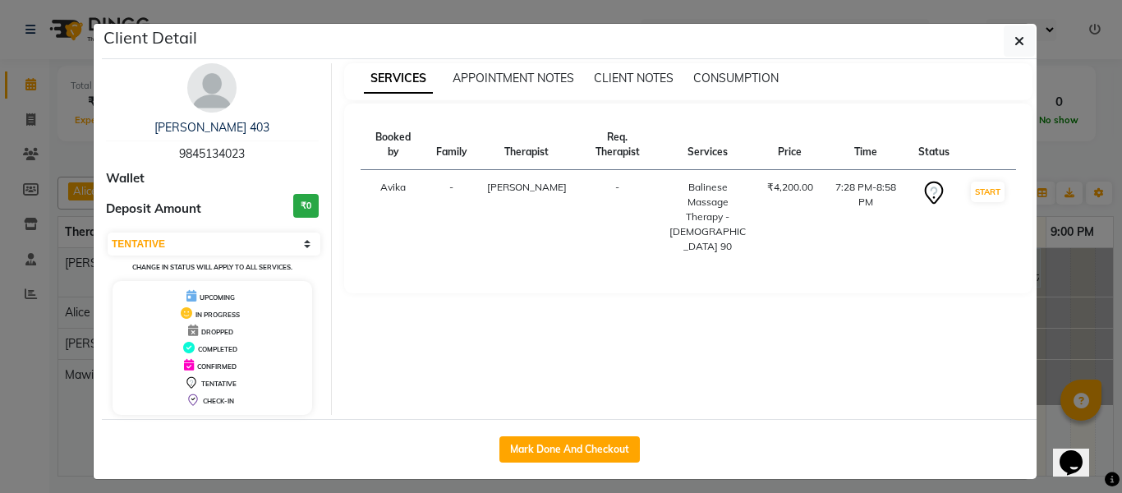
click at [1079, 284] on ngb-modal-window "Client Detail vivek 403 9845134023 Wallet Deposit Amount ₹0 Select IN SERVICE C…" at bounding box center [561, 246] width 1122 height 493
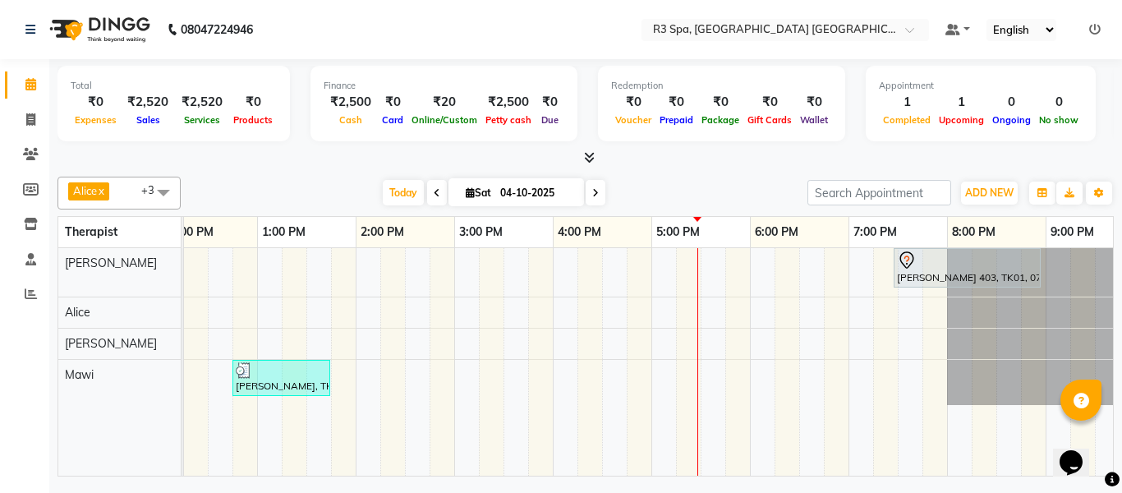
click at [278, 366] on div at bounding box center [281, 370] width 91 height 16
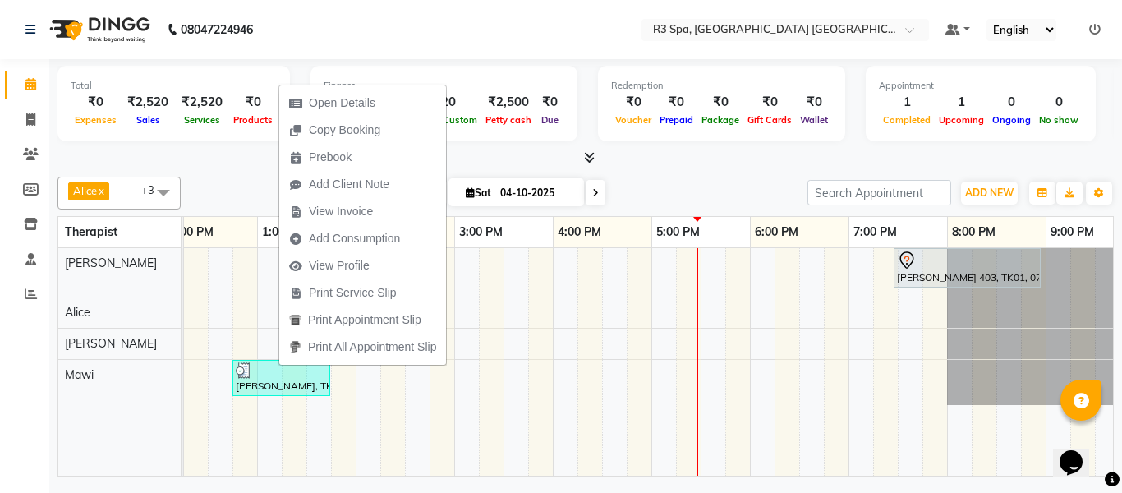
click at [265, 374] on div at bounding box center [281, 370] width 91 height 16
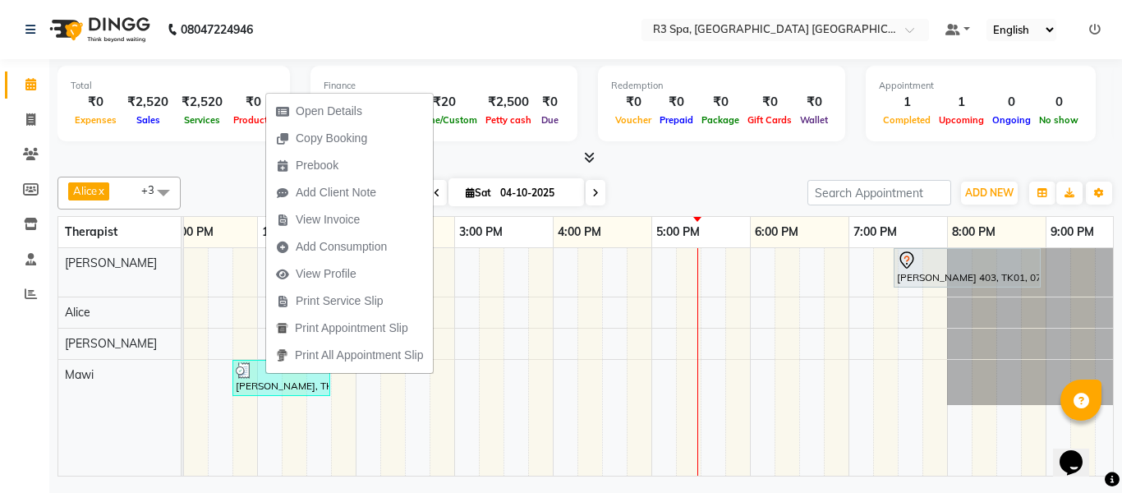
click at [306, 446] on td at bounding box center [318, 362] width 25 height 228
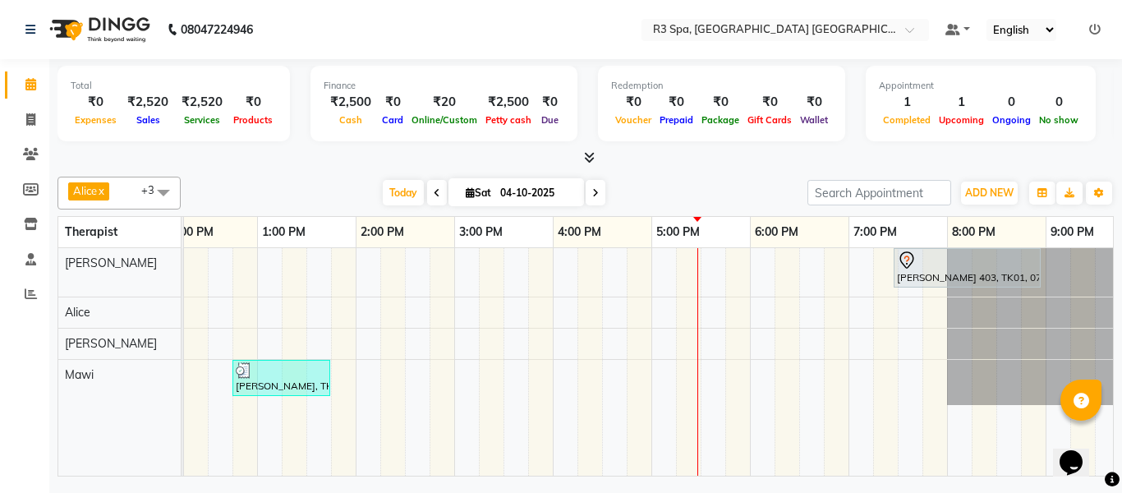
click at [301, 375] on div at bounding box center [281, 370] width 91 height 16
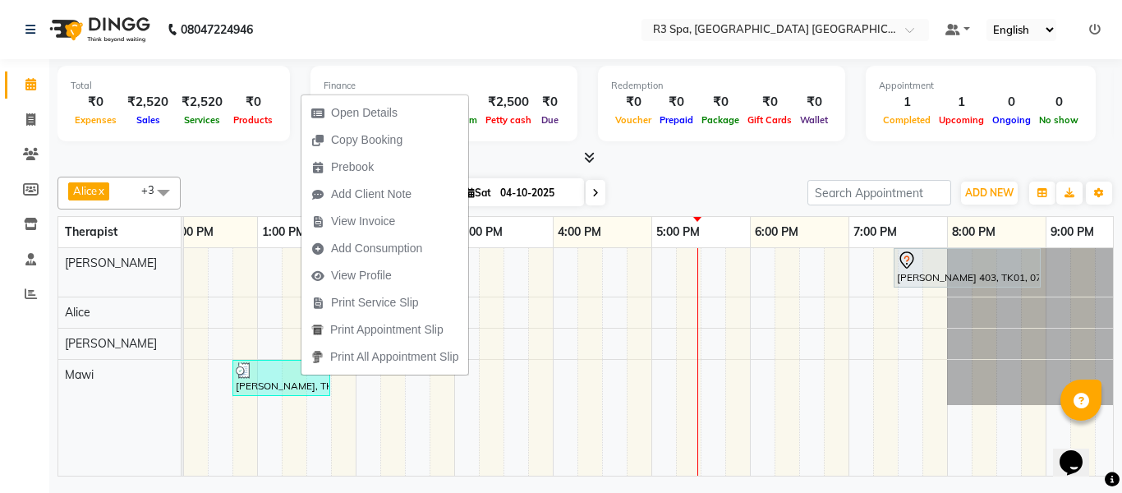
click at [416, 299] on span "Print Service Slip" at bounding box center [375, 302] width 88 height 17
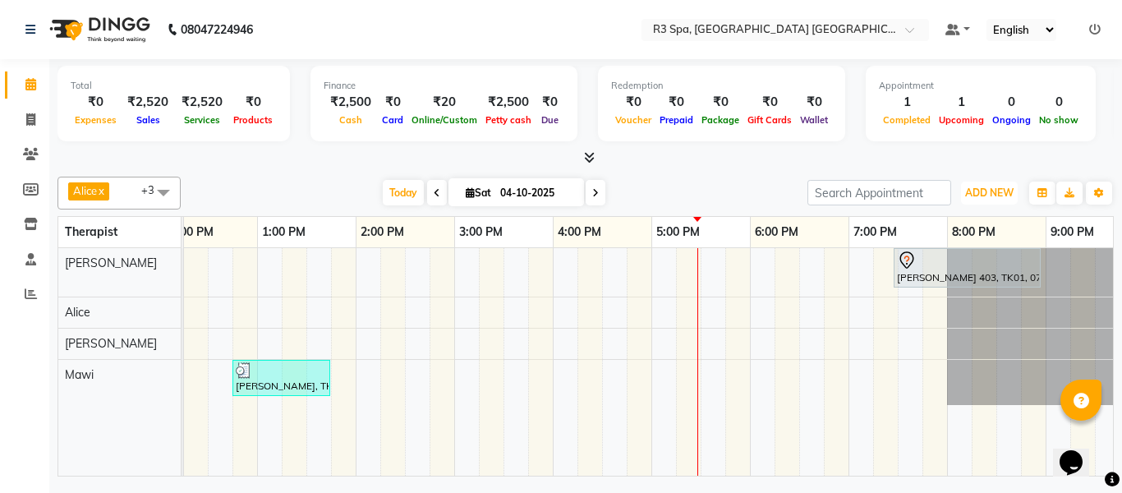
click at [989, 191] on span "ADD NEW" at bounding box center [989, 192] width 48 height 12
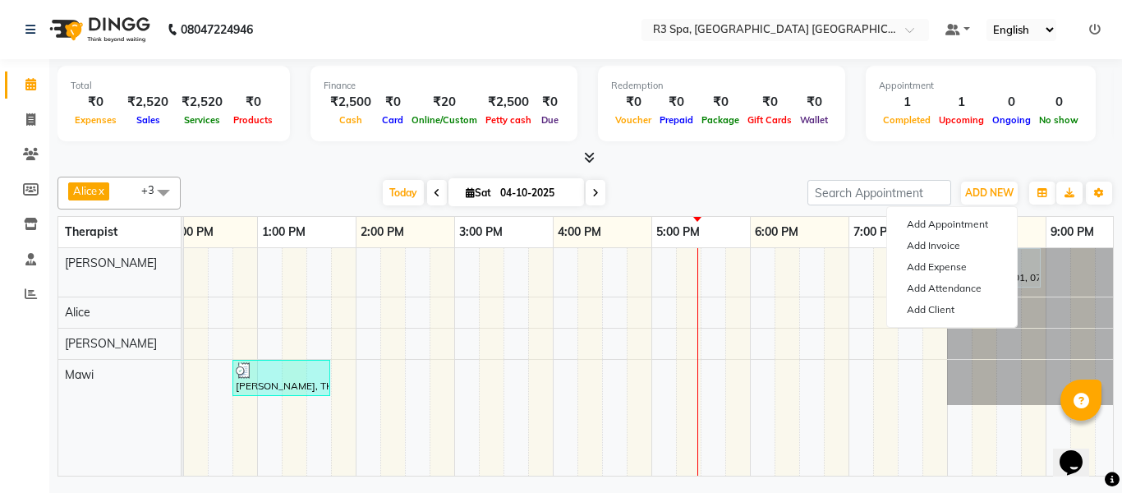
click at [789, 321] on td at bounding box center [787, 362] width 25 height 228
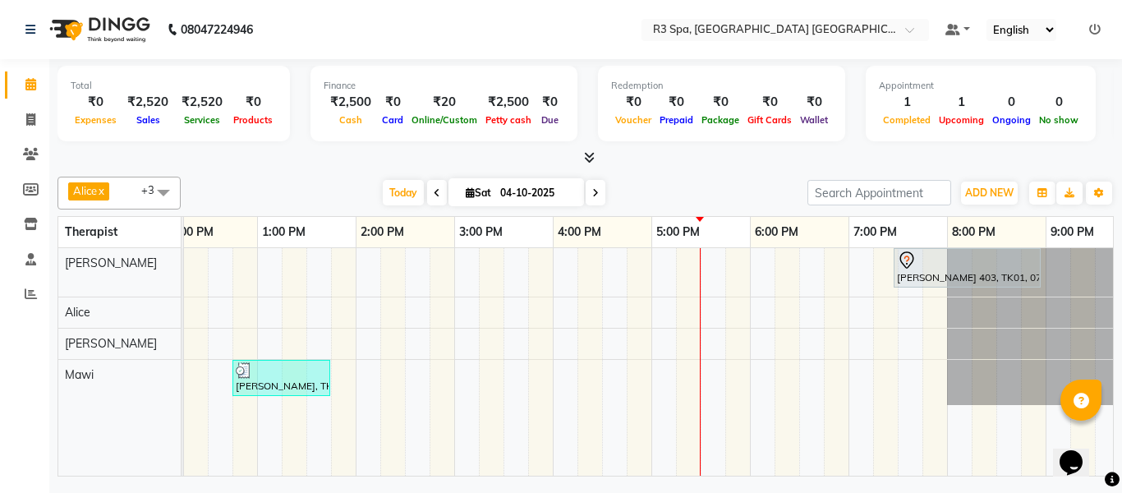
click at [44, 30] on img at bounding box center [98, 30] width 113 height 46
click at [44, 20] on img at bounding box center [98, 30] width 113 height 46
click at [32, 25] on icon at bounding box center [30, 30] width 10 height 12
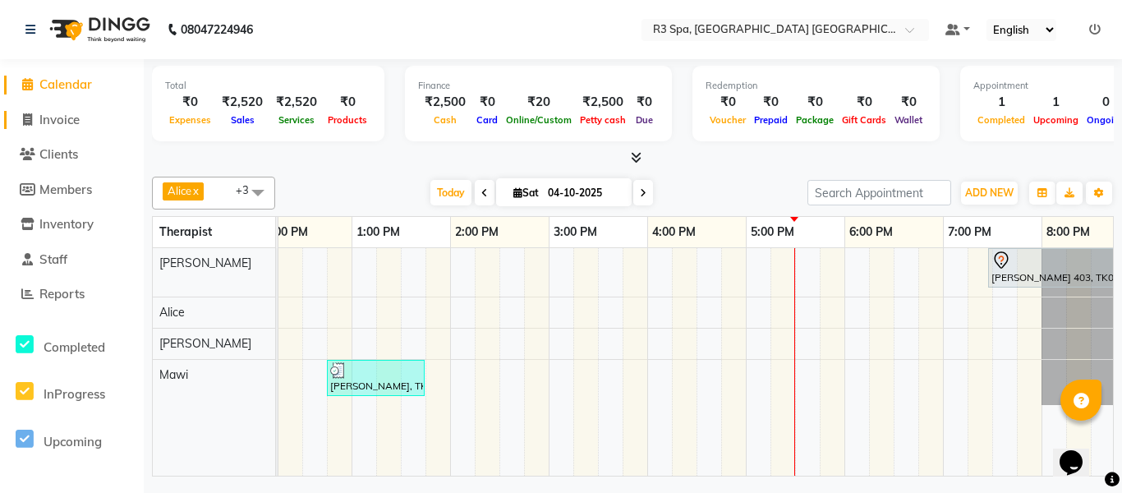
click at [71, 119] on span "Invoice" at bounding box center [59, 120] width 40 height 16
select select "service"
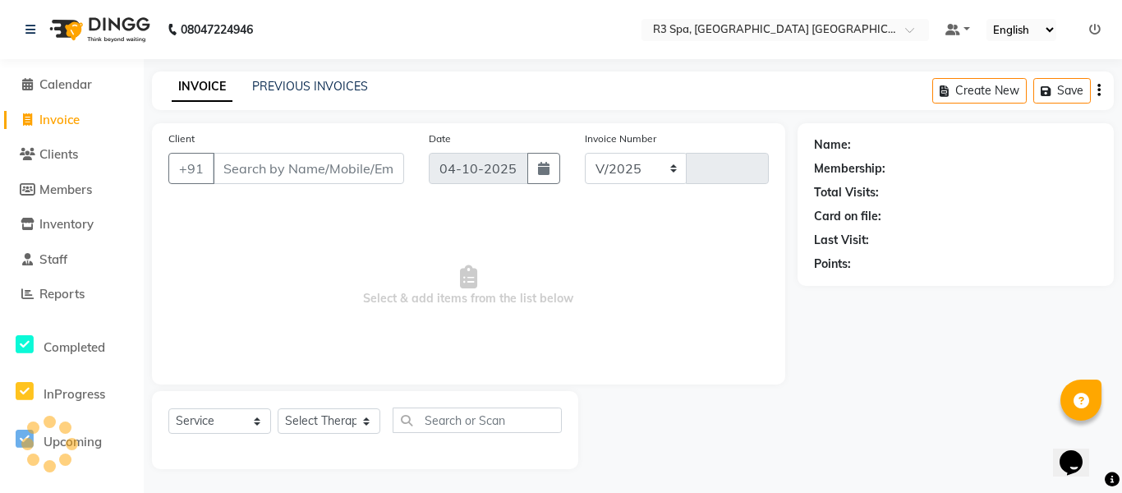
select select "9131"
type input "0004"
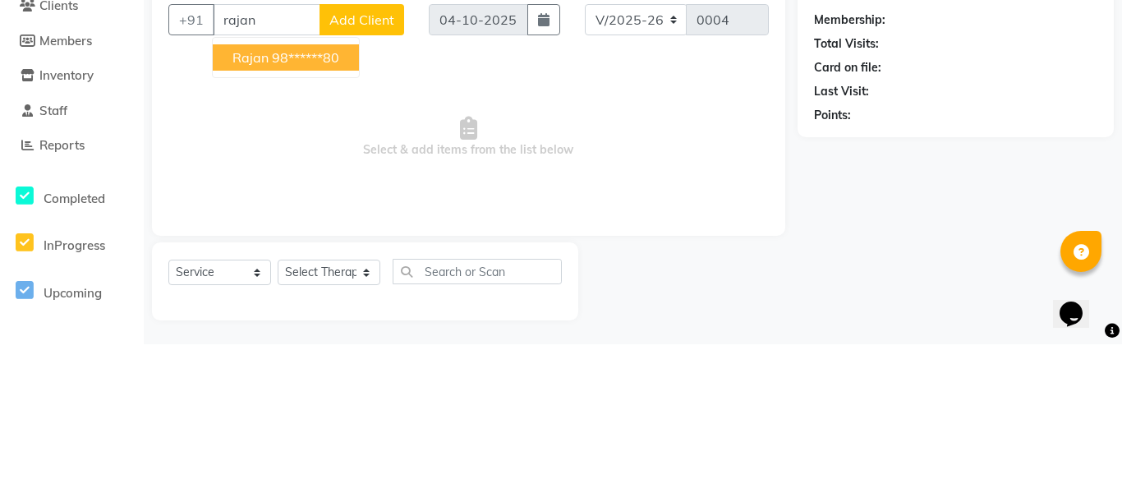
click at [274, 206] on ngb-highlight "98******80" at bounding box center [305, 206] width 67 height 16
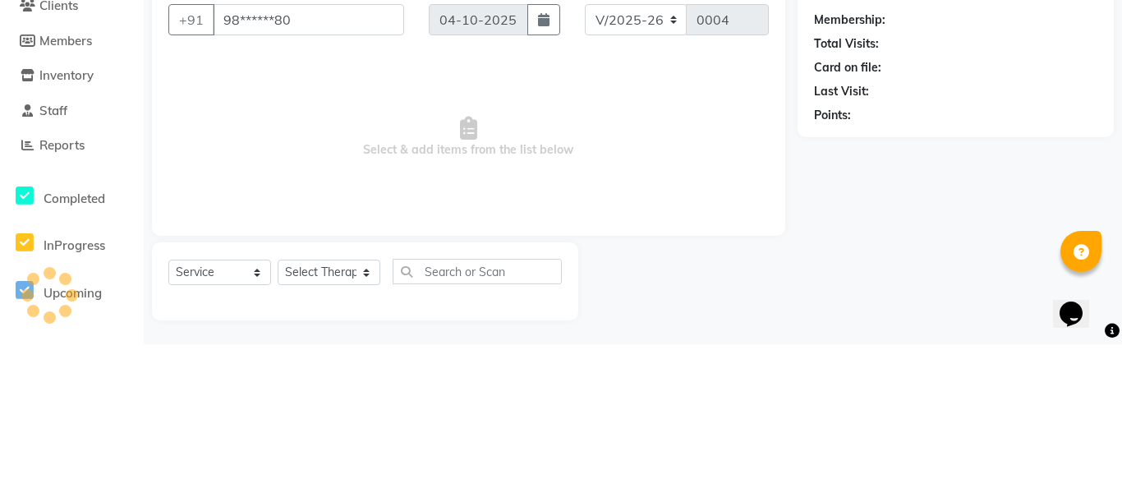
type input "98******80"
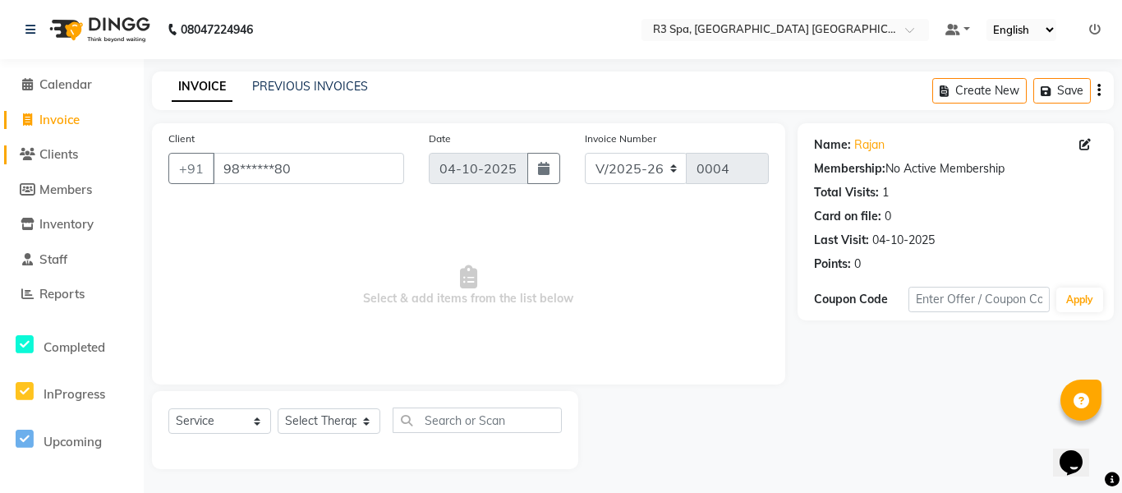
click at [70, 155] on span "Clients" at bounding box center [58, 154] width 39 height 16
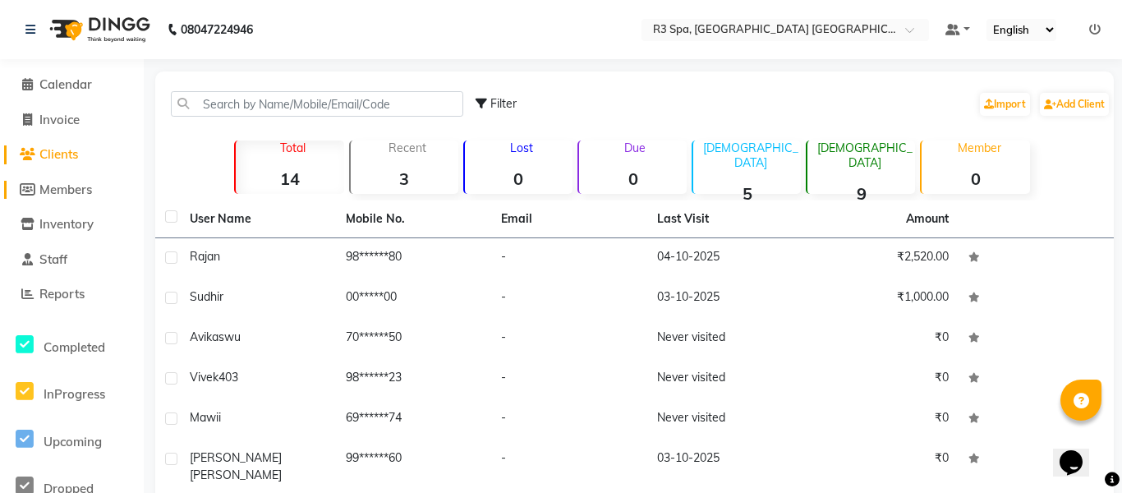
click at [64, 185] on span "Members" at bounding box center [65, 190] width 53 height 16
select select
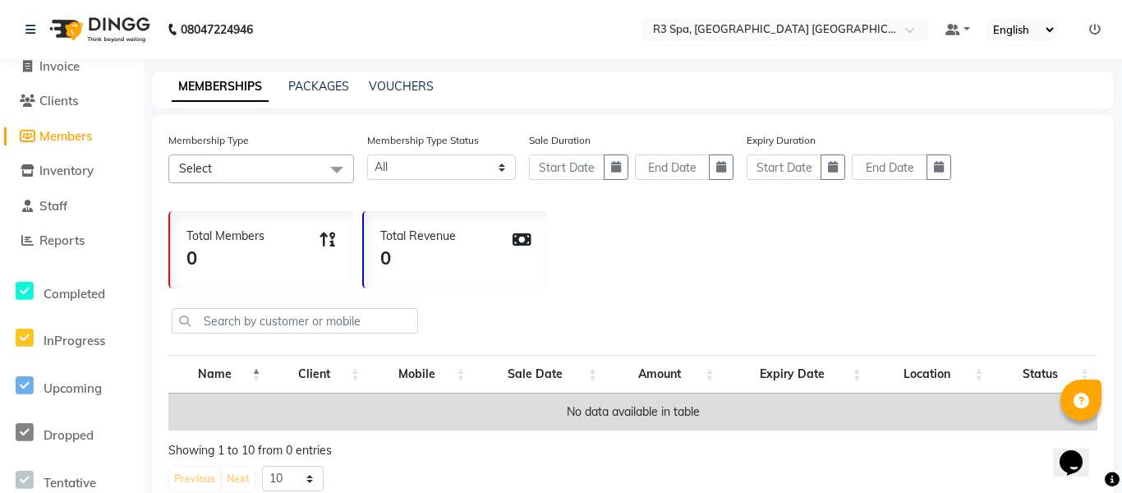
scroll to position [56, 0]
click at [71, 165] on span "Inventory" at bounding box center [66, 168] width 54 height 16
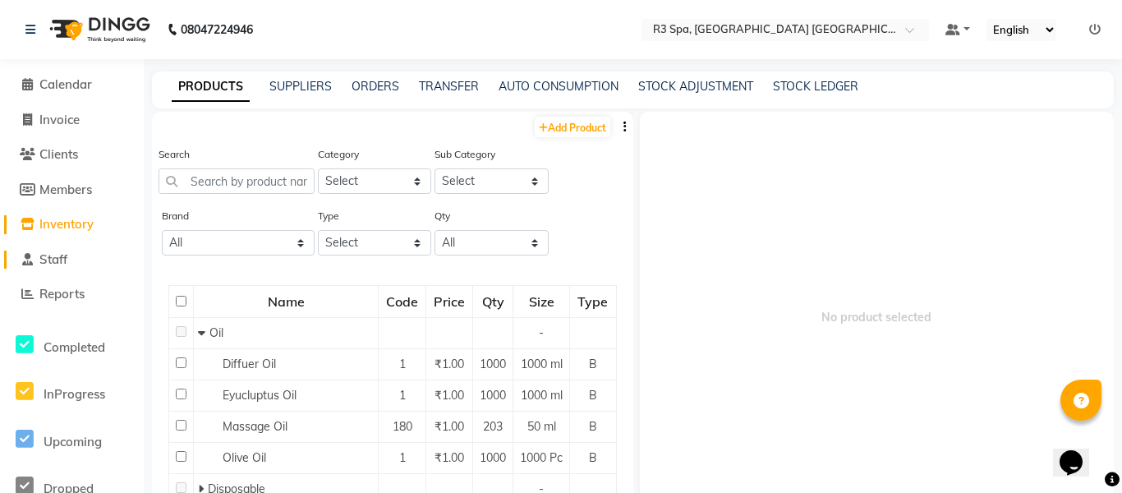
click at [57, 258] on span "Staff" at bounding box center [53, 259] width 28 height 16
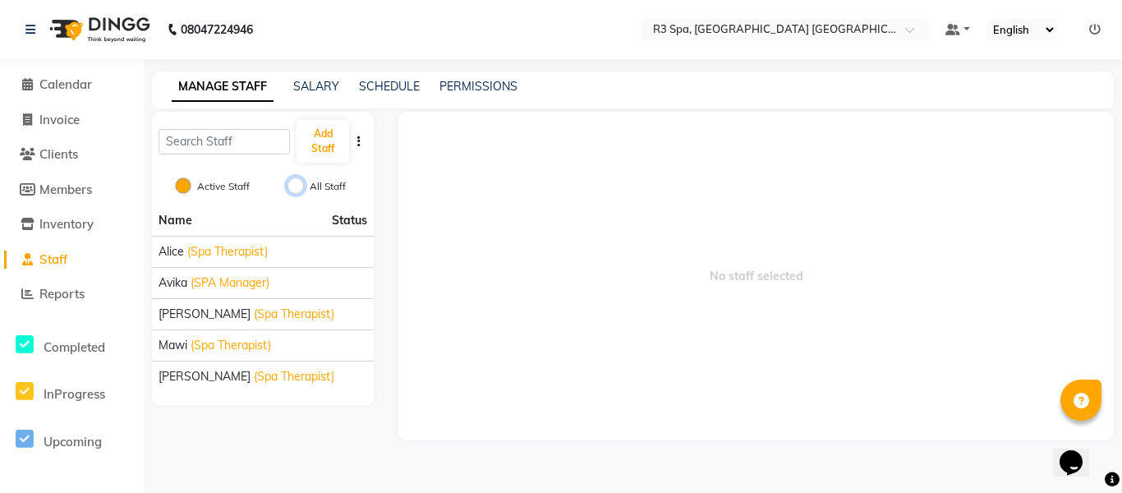
click at [301, 186] on input "All Staff" at bounding box center [296, 185] width 16 height 16
radio input "true"
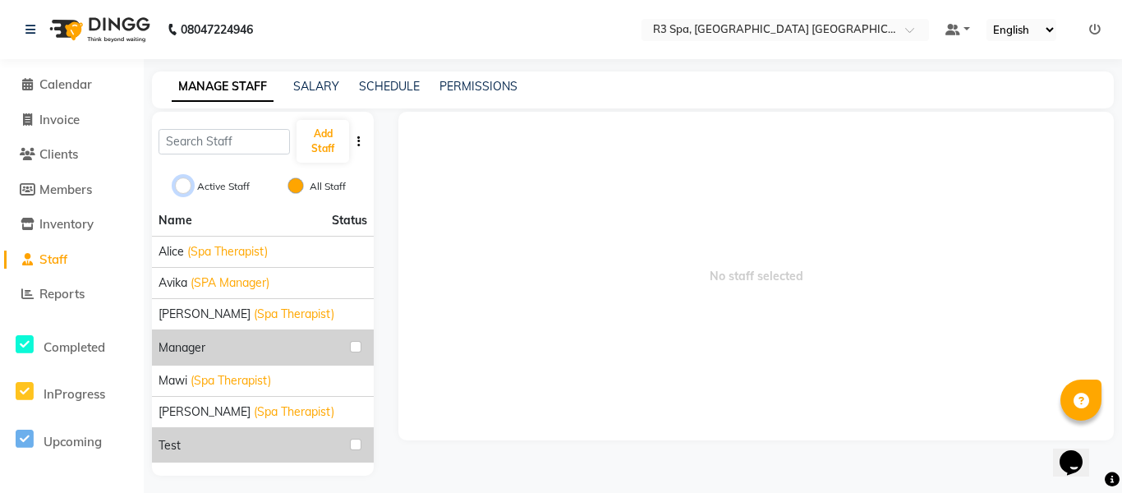
click at [187, 182] on input "Active Staff" at bounding box center [183, 185] width 16 height 16
radio input "true"
radio input "false"
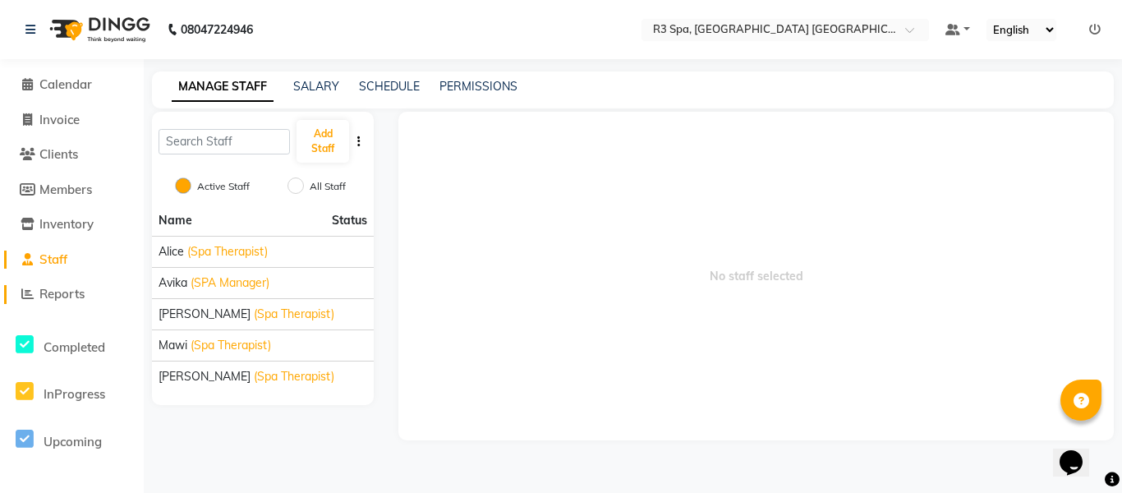
click at [70, 289] on span "Reports" at bounding box center [61, 294] width 45 height 16
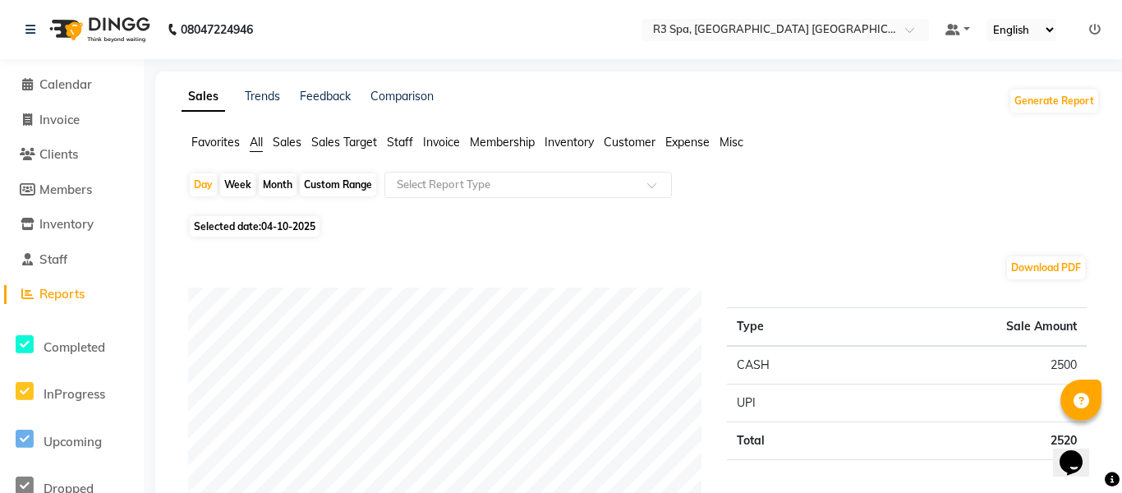
click at [365, 141] on span "Sales Target" at bounding box center [344, 142] width 66 height 15
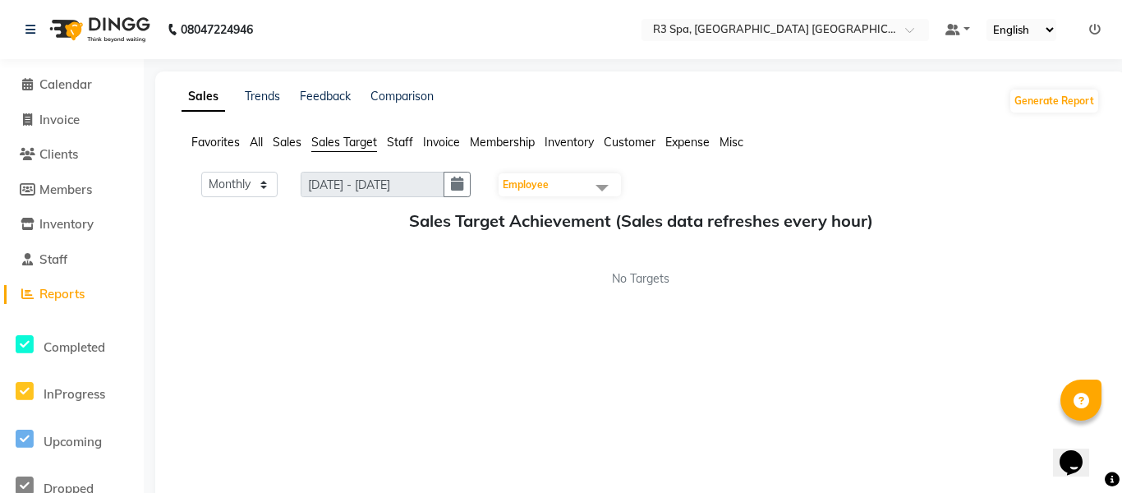
click at [400, 145] on span "Staff" at bounding box center [400, 142] width 26 height 15
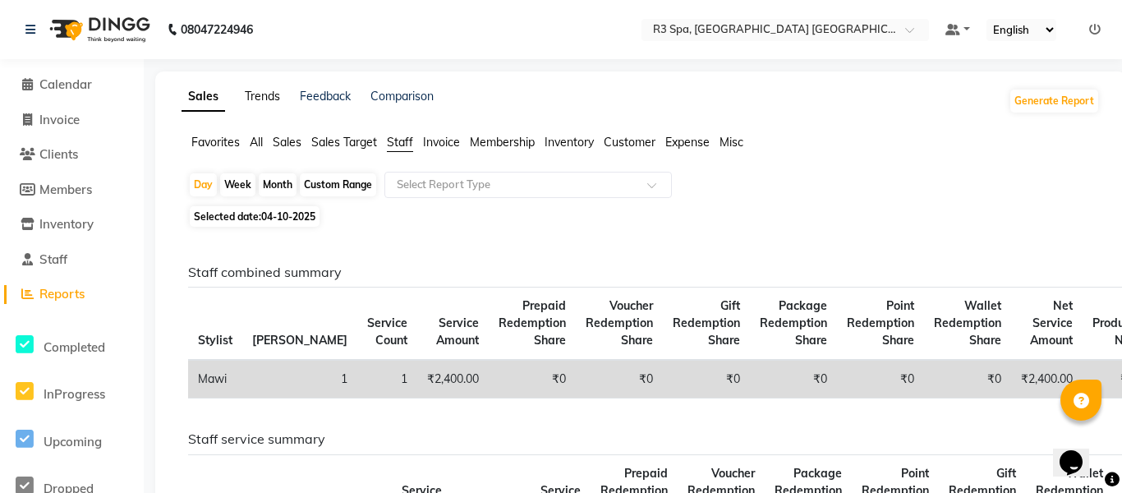
click at [265, 94] on link "Trends" at bounding box center [262, 96] width 35 height 15
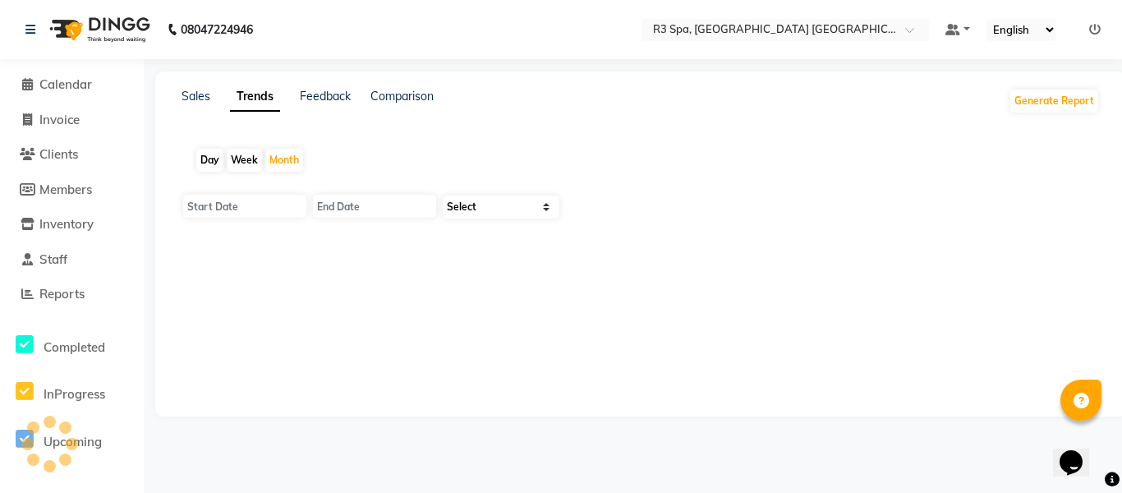
type input "01-10-2025"
type input "31-10-2025"
select select "by_client"
click at [325, 100] on link "Feedback" at bounding box center [325, 96] width 51 height 15
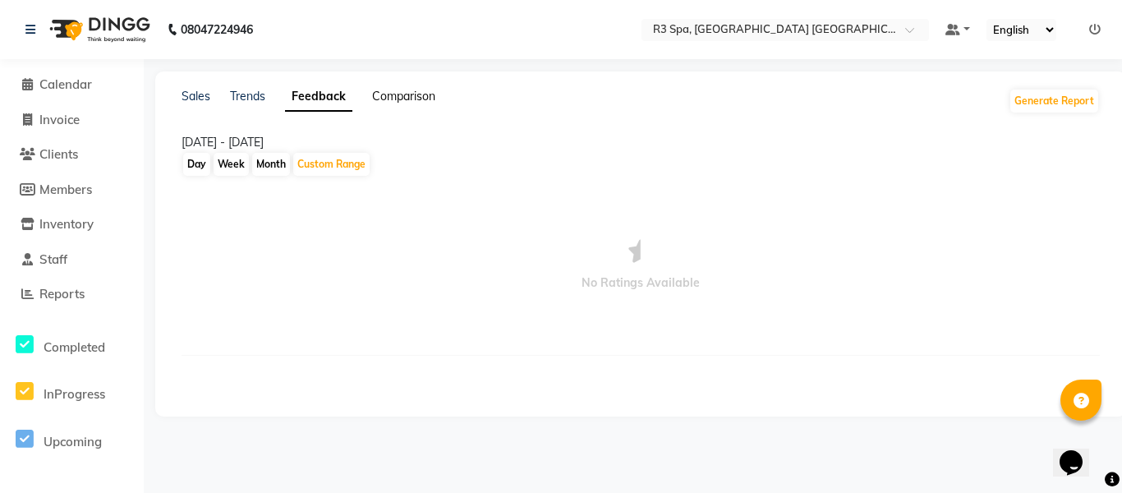
click at [405, 94] on link "Comparison" at bounding box center [403, 96] width 63 height 15
select select "single_date"
select select "single_date_dash"
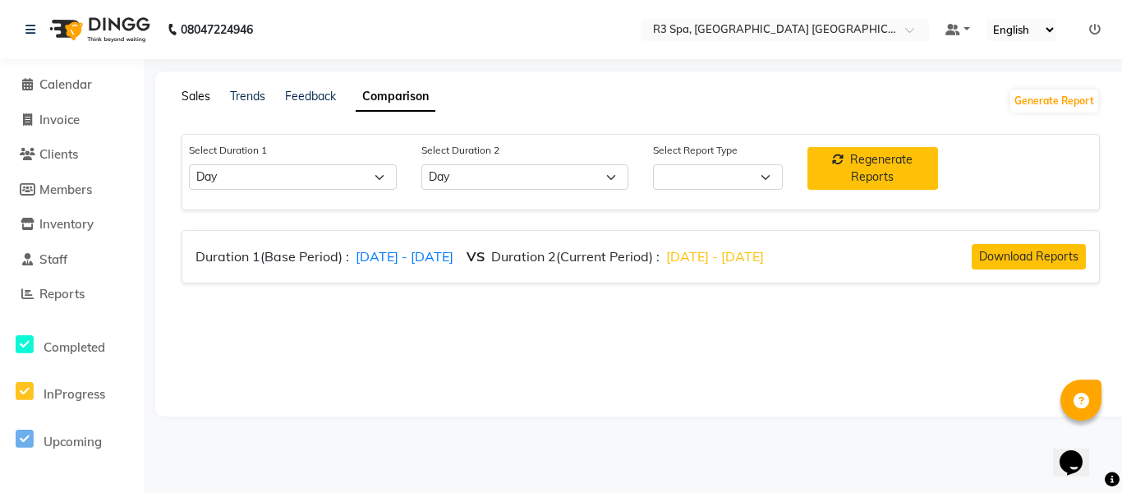
click at [199, 102] on link "Sales" at bounding box center [196, 96] width 29 height 15
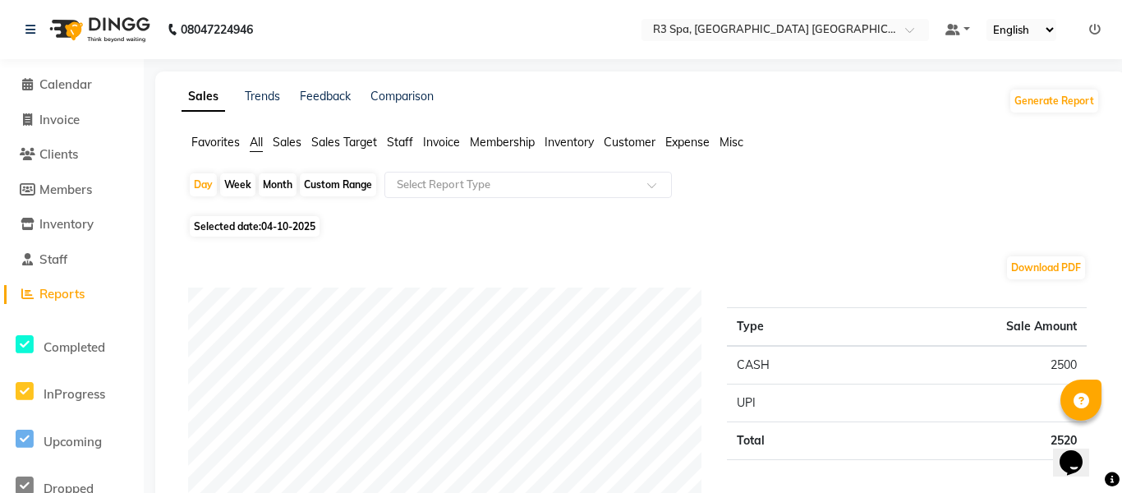
select select "single_date"
select select "single_date_dash"
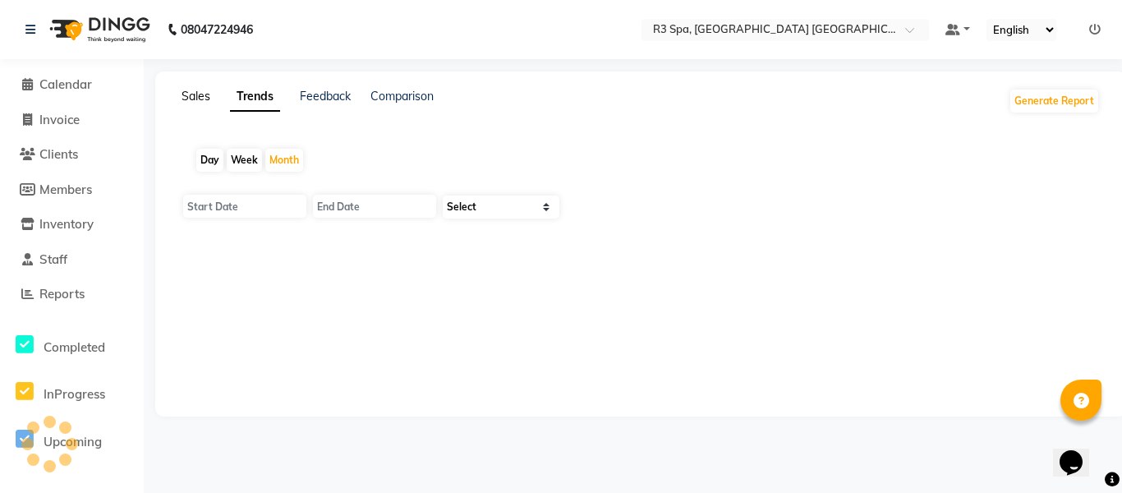
type input "01-10-2025"
type input "31-10-2025"
select select "by_client"
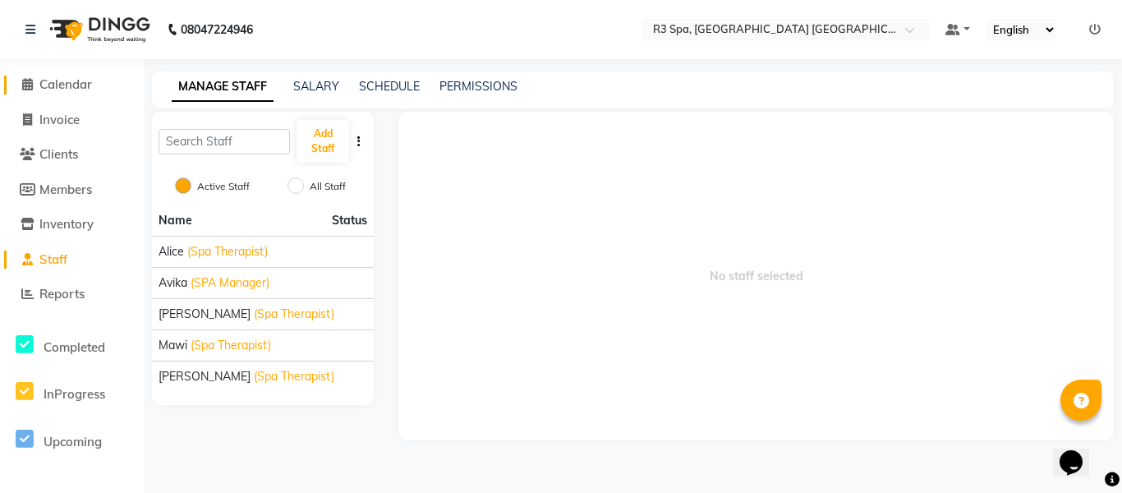
click at [67, 77] on span "Calendar" at bounding box center [65, 84] width 53 height 16
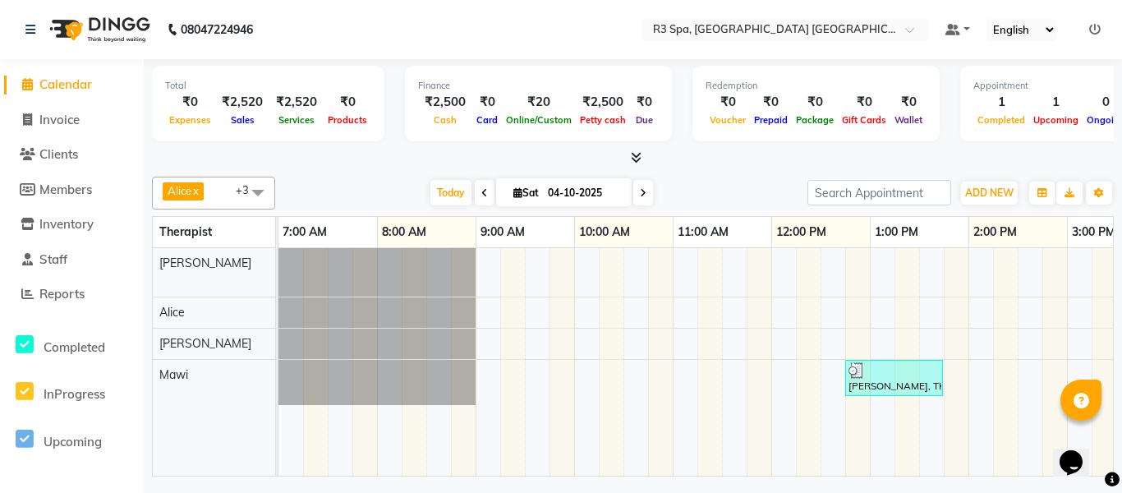
click at [475, 191] on span at bounding box center [485, 192] width 20 height 25
type input "03-10-2025"
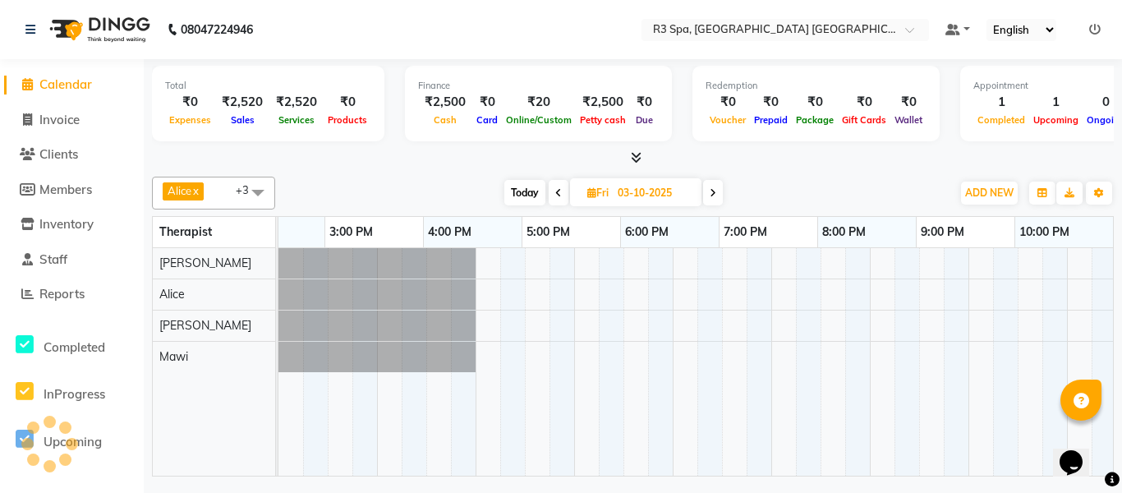
scroll to position [0, 743]
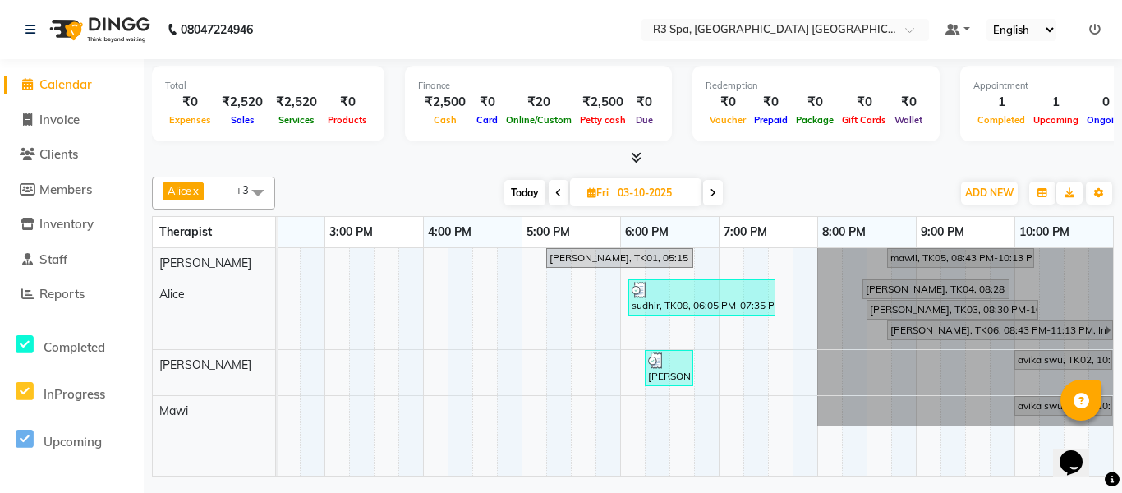
click at [672, 368] on div "saksham Gupta , TK07, 06:15 PM-06:45 PM, Thai Foot Reflexology 30" at bounding box center [668, 367] width 45 height 31
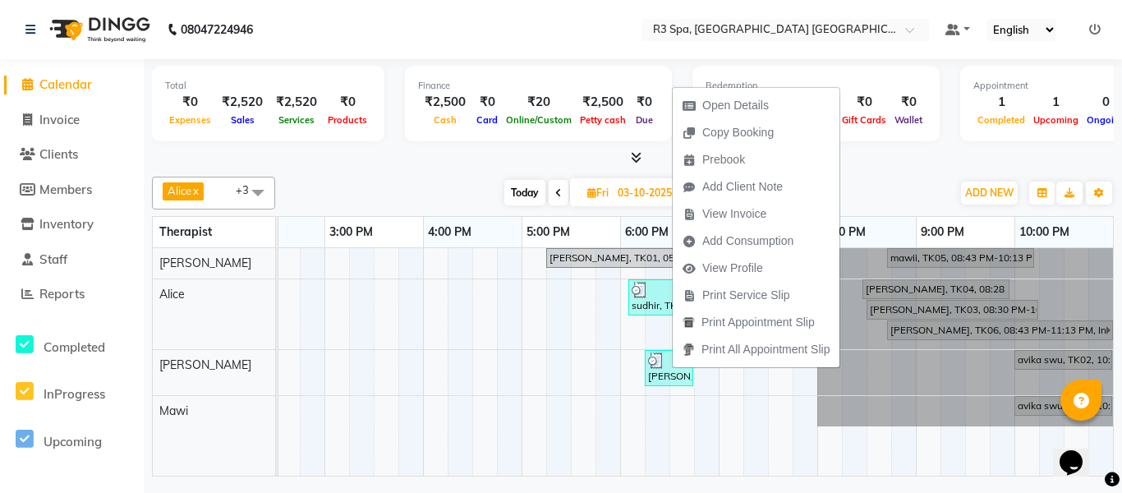
click at [774, 216] on span "View Invoice" at bounding box center [725, 213] width 104 height 27
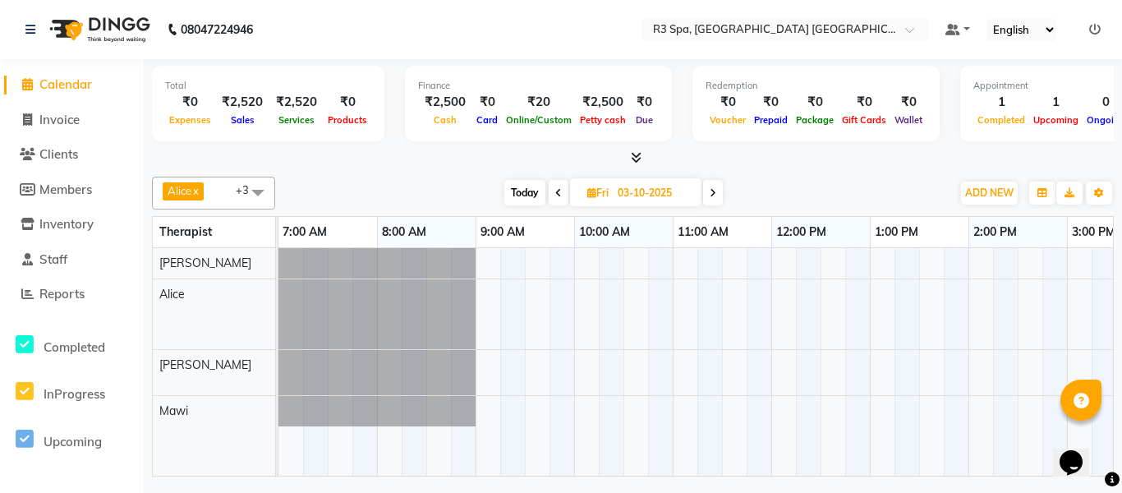
click at [713, 192] on icon at bounding box center [713, 193] width 7 height 10
type input "04-10-2025"
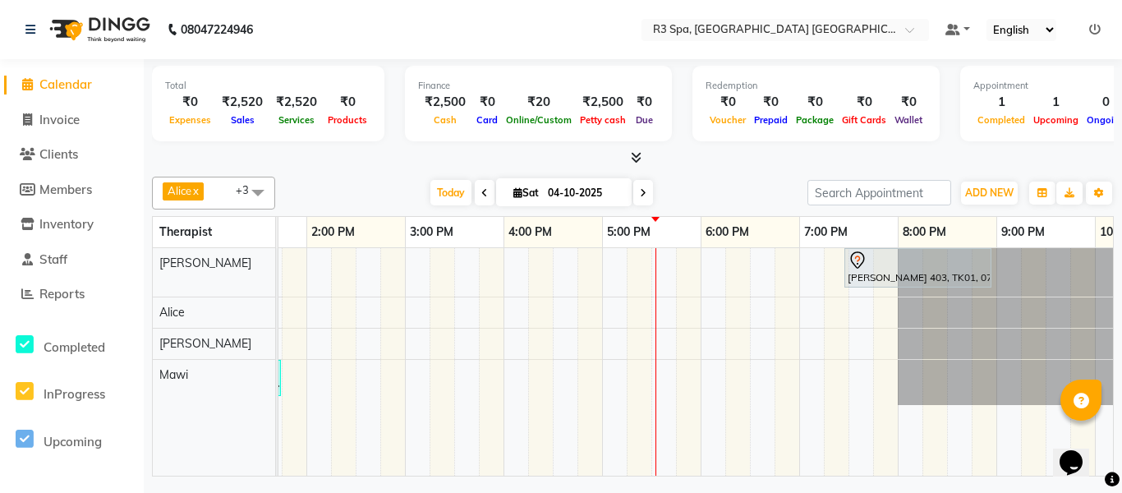
scroll to position [0, 447]
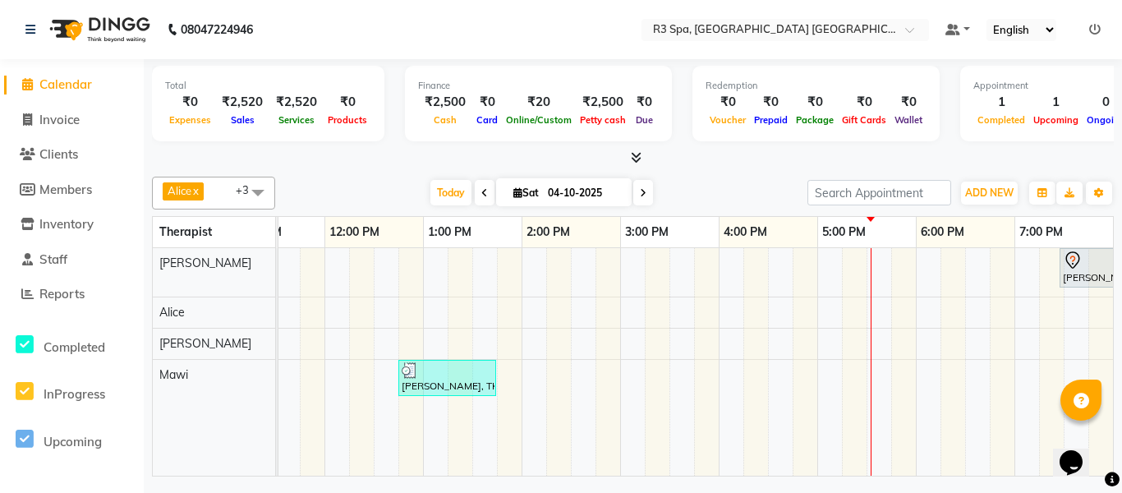
click at [462, 377] on div at bounding box center [447, 370] width 91 height 16
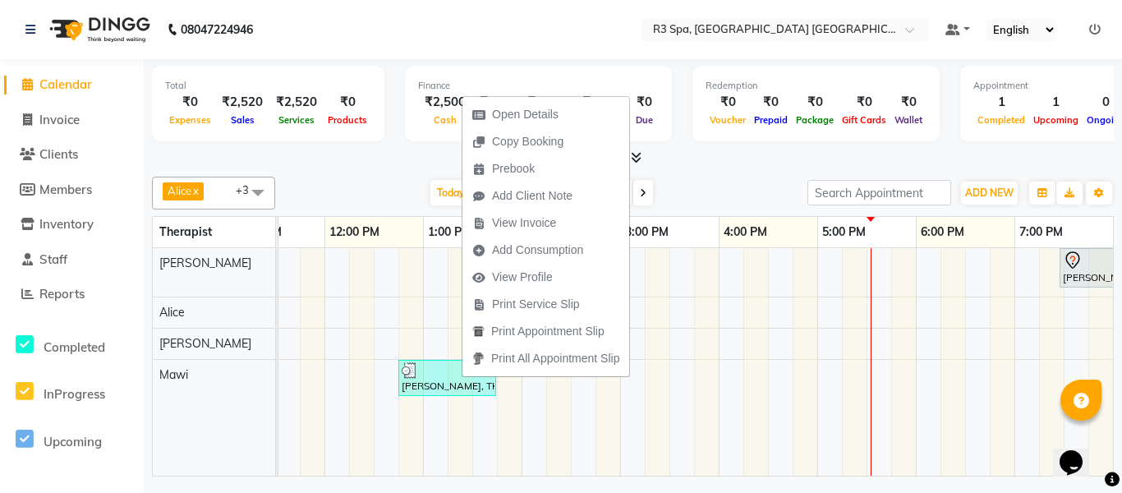
click at [540, 222] on span "View Invoice" at bounding box center [524, 222] width 64 height 17
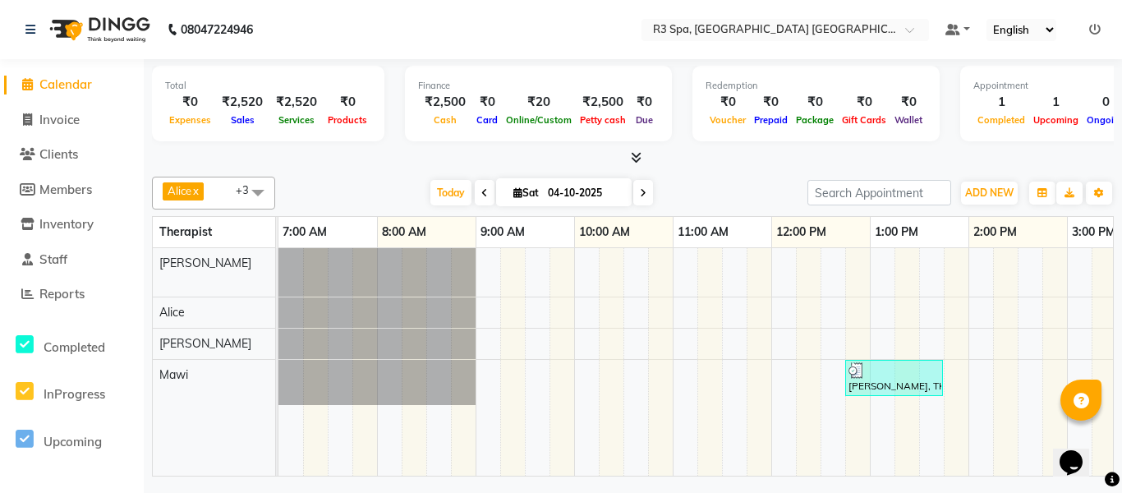
click at [475, 185] on span at bounding box center [485, 192] width 20 height 25
type input "03-10-2025"
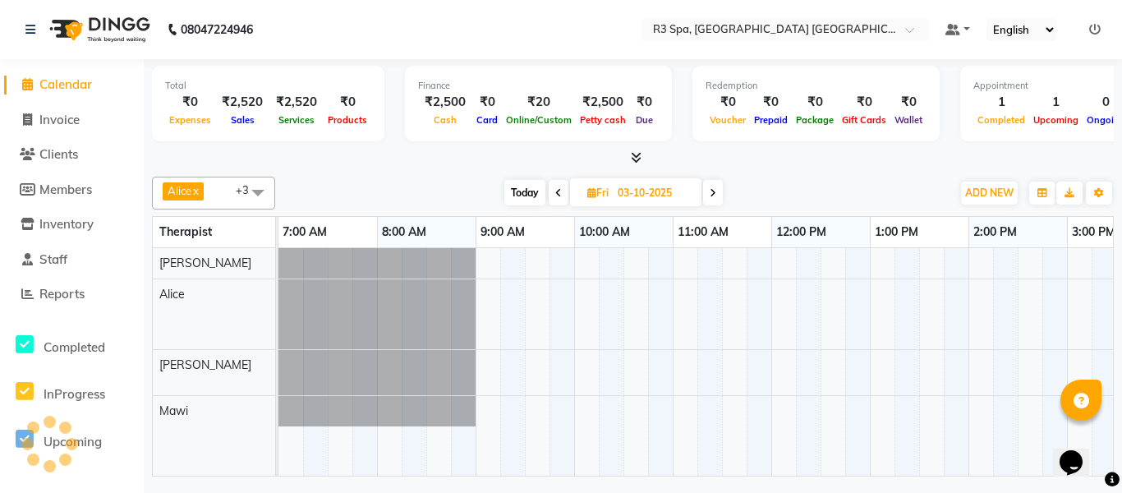
scroll to position [0, 743]
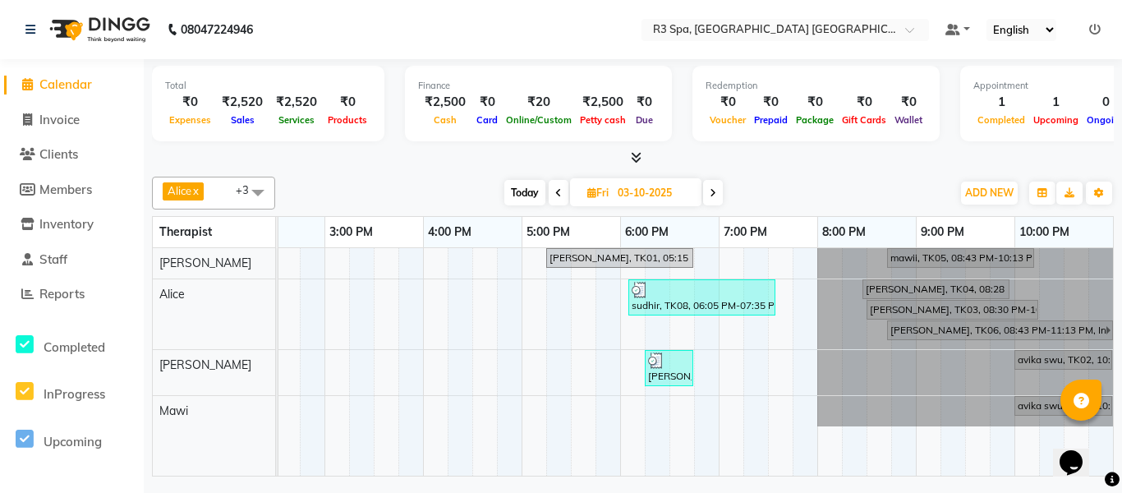
click at [657, 380] on div "saksham Gupta , TK07, 06:15 PM-06:45 PM, Thai Foot Reflexology 30" at bounding box center [668, 367] width 45 height 31
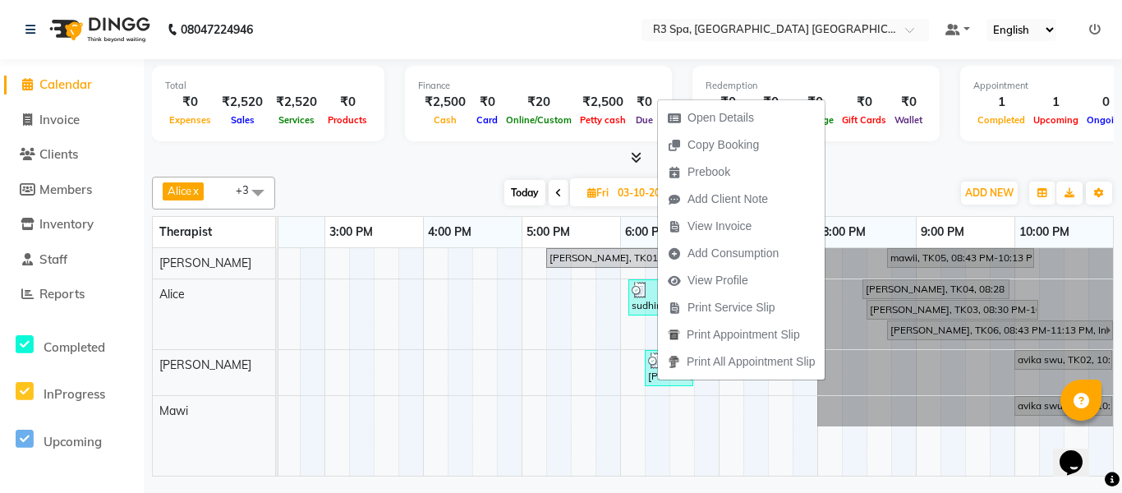
click at [745, 219] on span "View Invoice" at bounding box center [720, 226] width 64 height 17
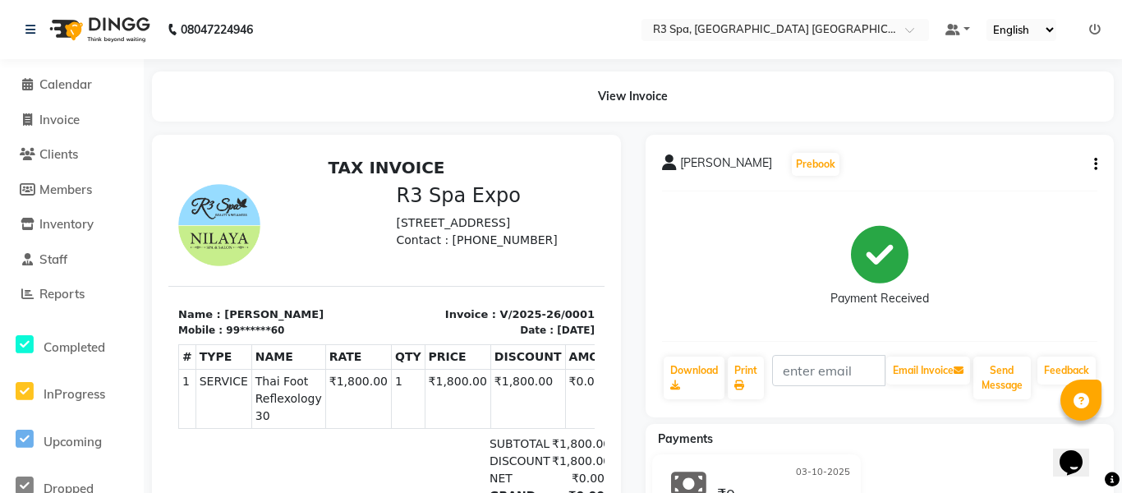
scroll to position [45, 0]
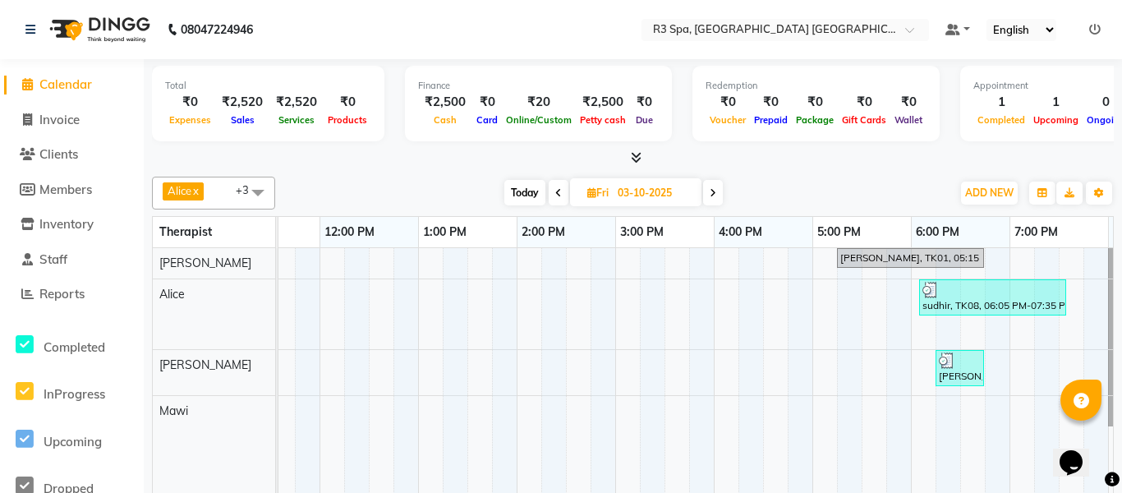
scroll to position [0, 623]
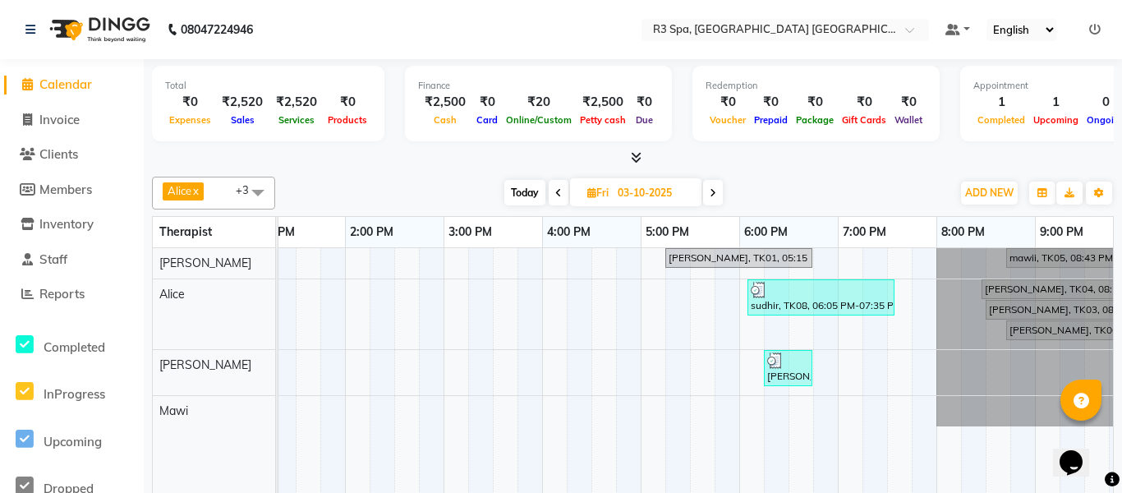
click at [831, 279] on link "sudhir, TK08, 06:05 PM-07:35 PM, Traditional Swedish Relaxation Therapy - Male …" at bounding box center [821, 297] width 147 height 36
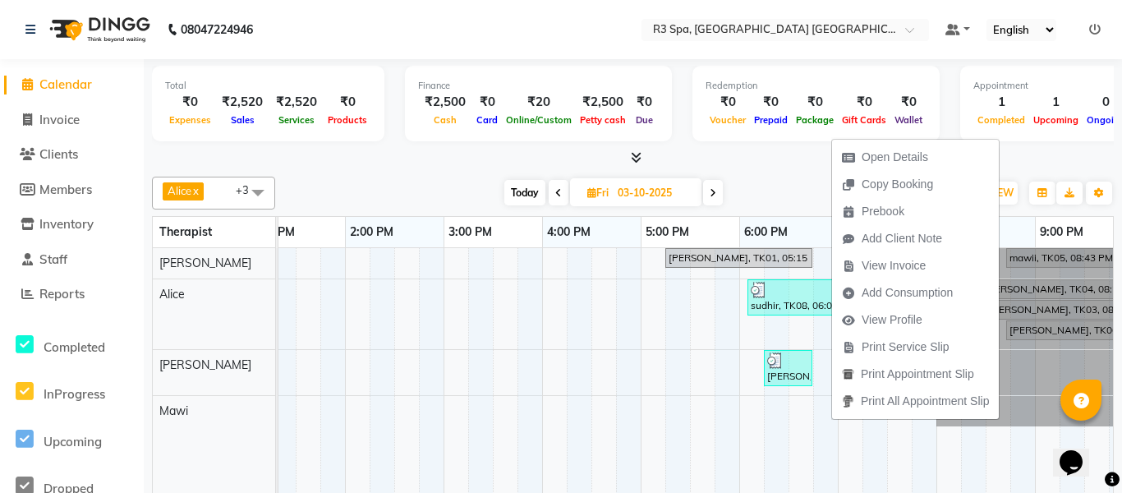
click at [932, 265] on span "View Invoice" at bounding box center [884, 265] width 104 height 27
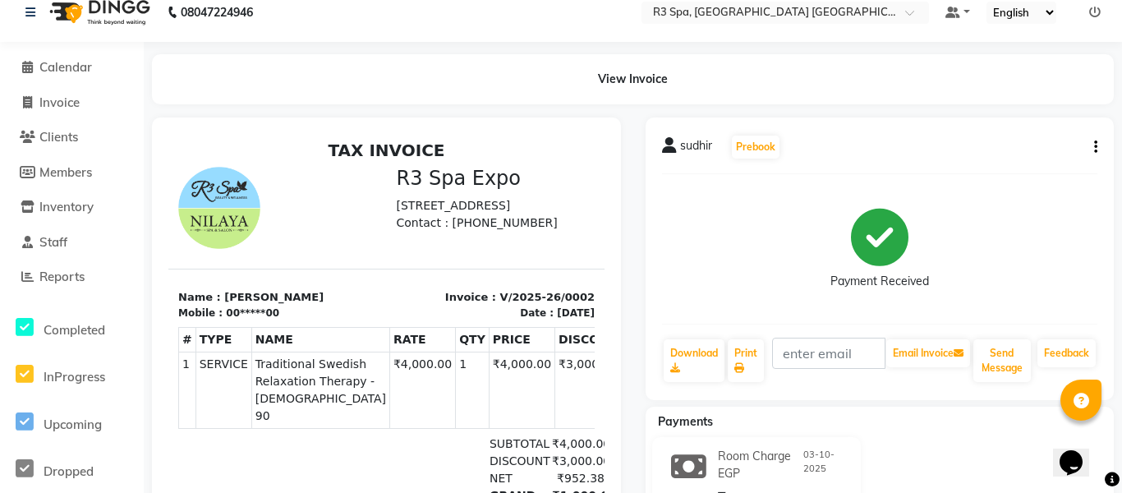
scroll to position [97, 0]
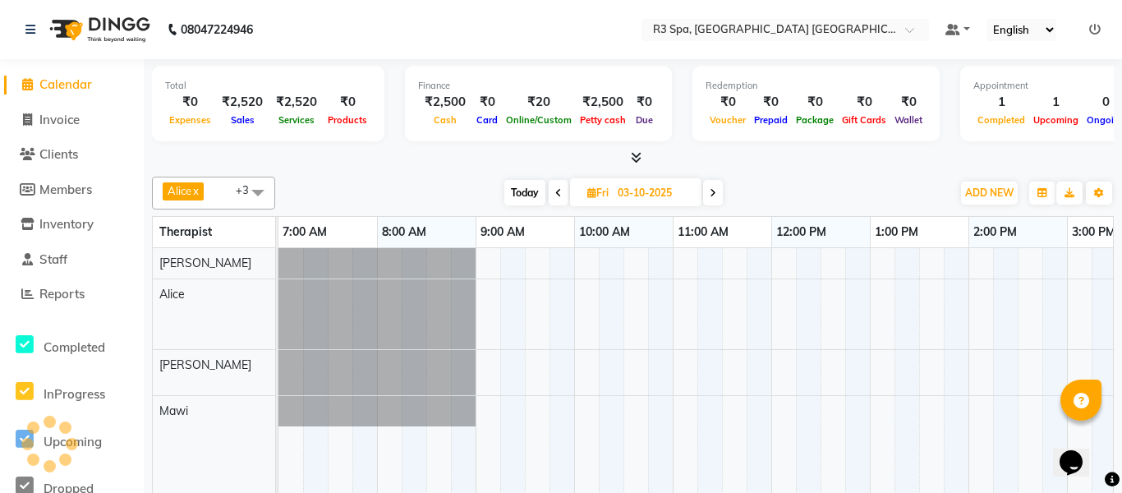
click at [710, 191] on icon at bounding box center [713, 193] width 7 height 10
type input "04-10-2025"
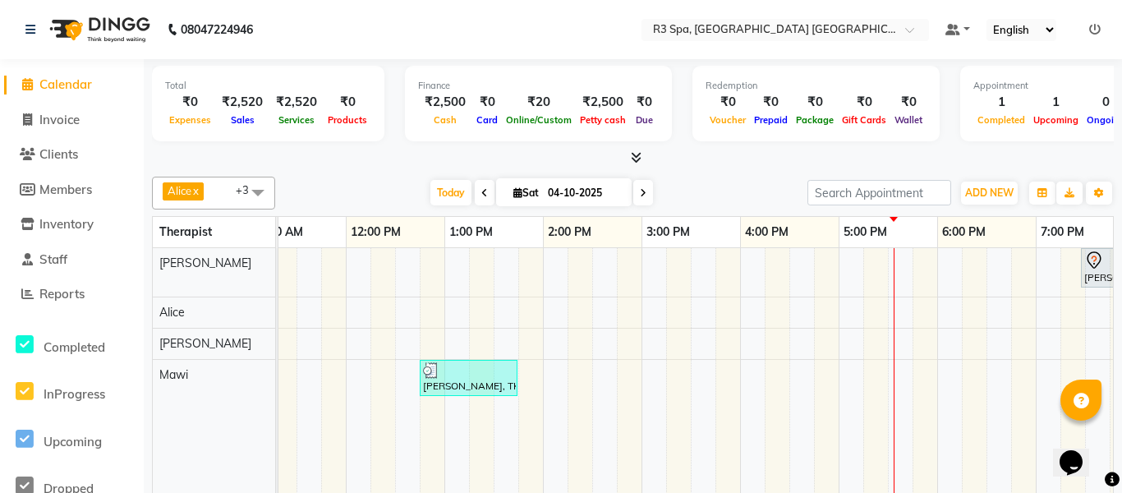
scroll to position [0, 271]
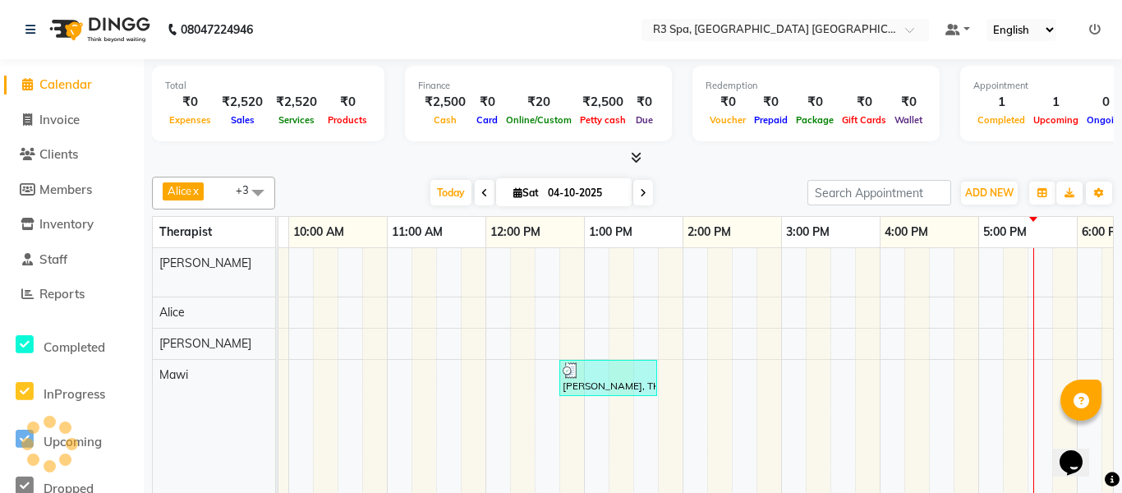
click at [619, 383] on div "[PERSON_NAME], TK02, 12:45 PM-01:45 PM, Traditional Swedish Relaxation Therapy …" at bounding box center [608, 377] width 94 height 31
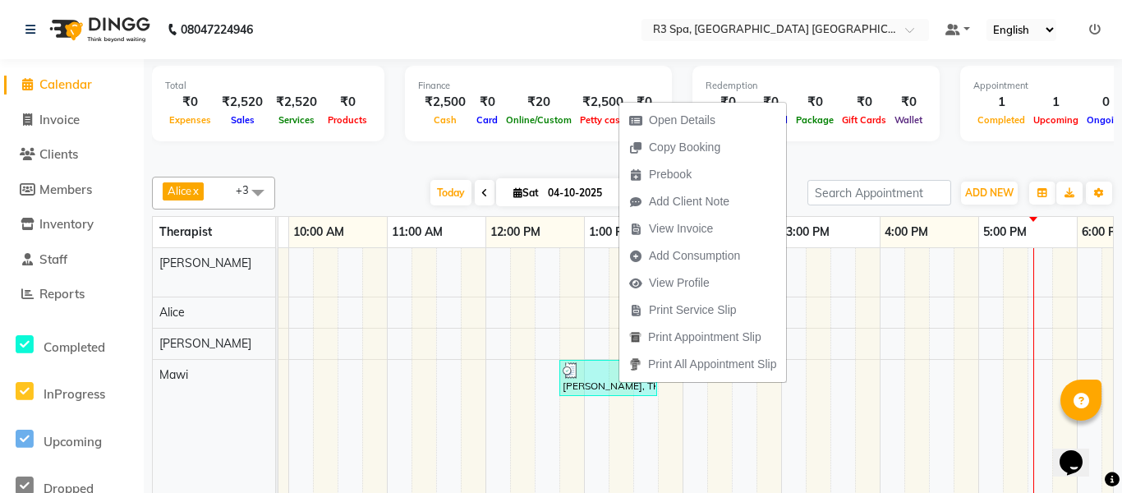
click at [724, 242] on button "View Invoice" at bounding box center [702, 228] width 167 height 27
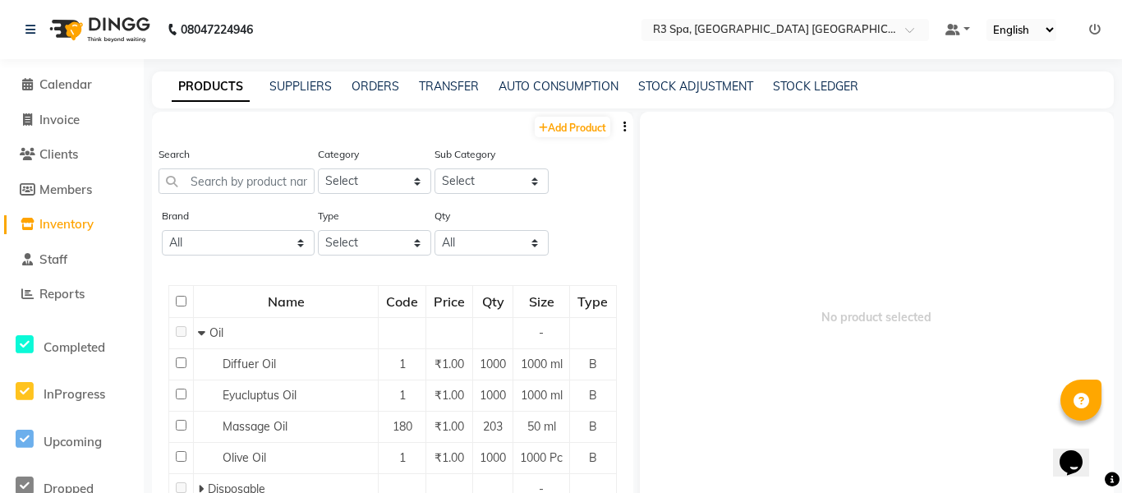
select select
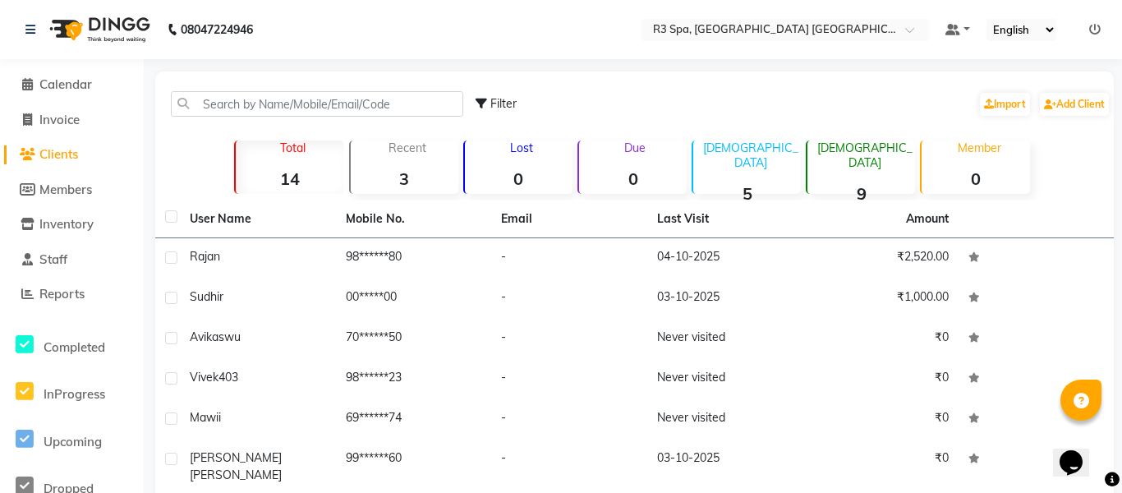
select select "service"
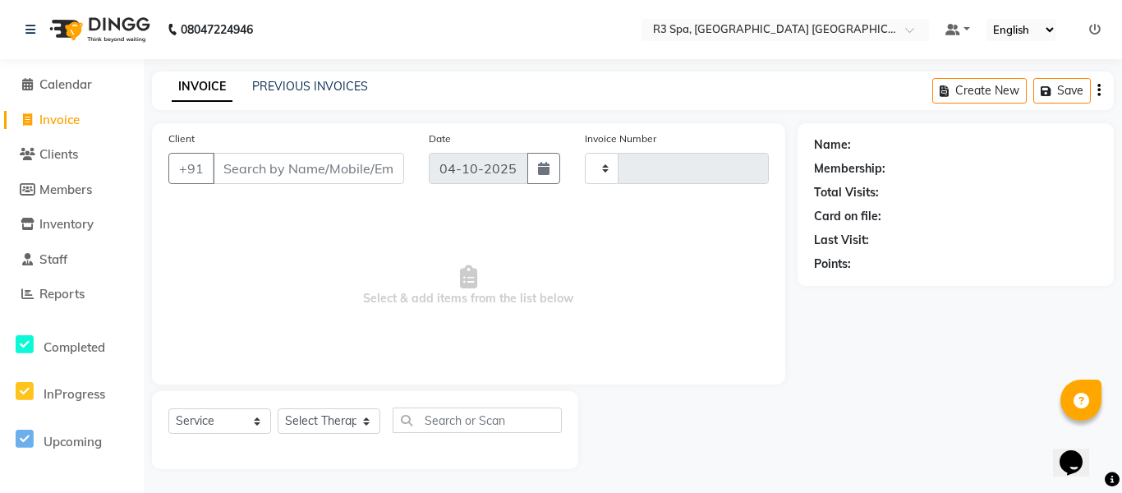
type input "0004"
select select "9131"
click at [84, 83] on span "Calendar" at bounding box center [65, 84] width 53 height 16
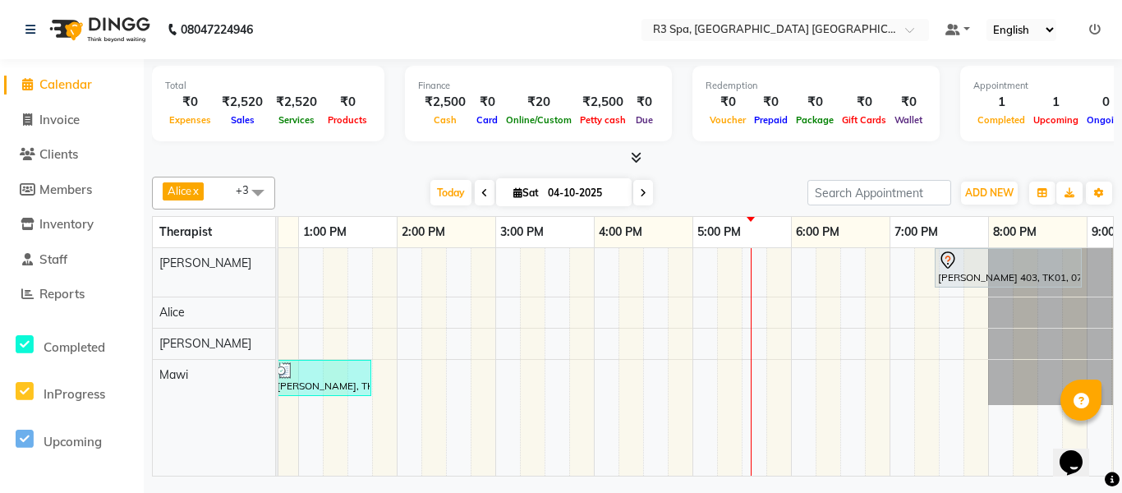
scroll to position [0, 720]
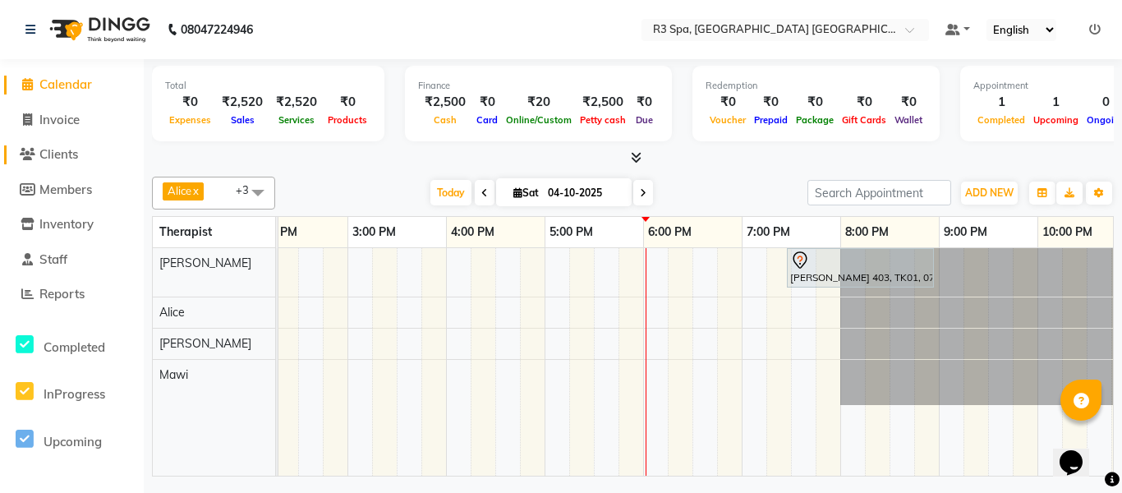
click at [53, 145] on link "Clients" at bounding box center [72, 154] width 136 height 19
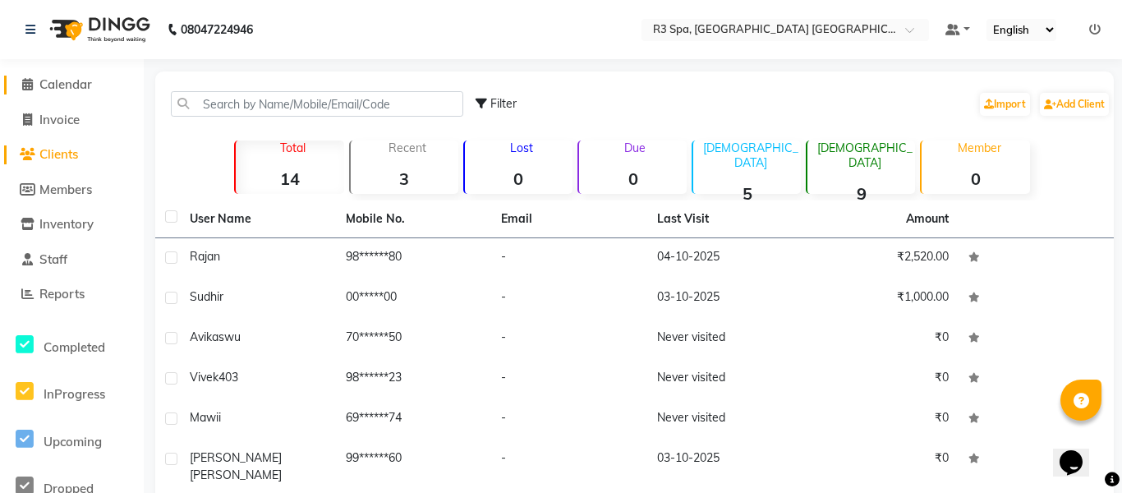
click at [59, 80] on span "Calendar" at bounding box center [65, 84] width 53 height 16
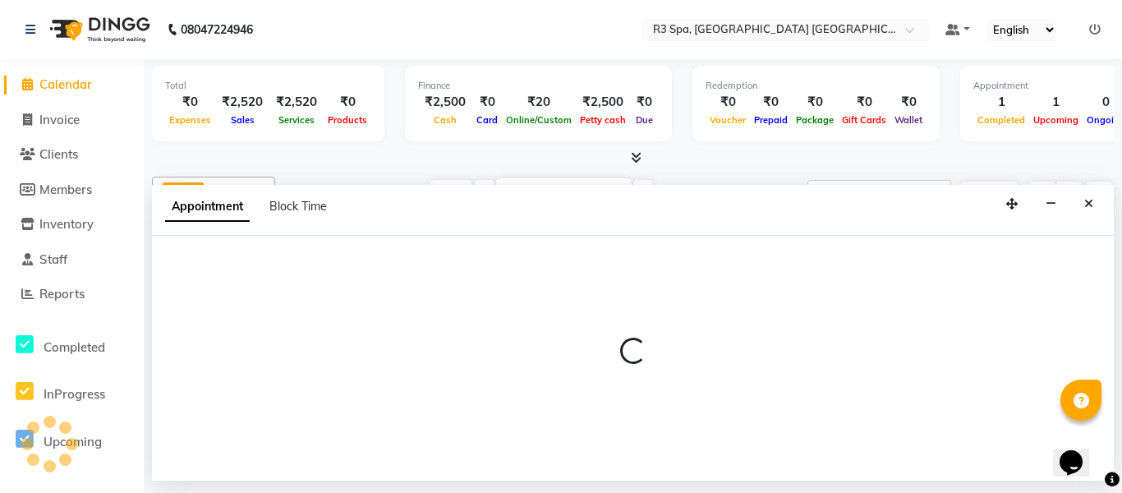
scroll to position [0, 738]
select select "93361"
select select "tentative"
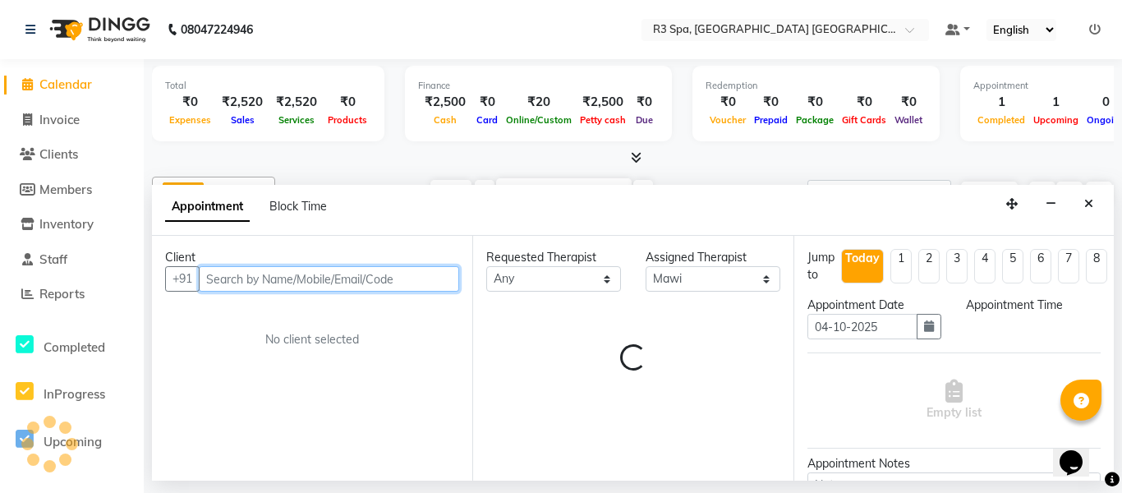
select select "1185"
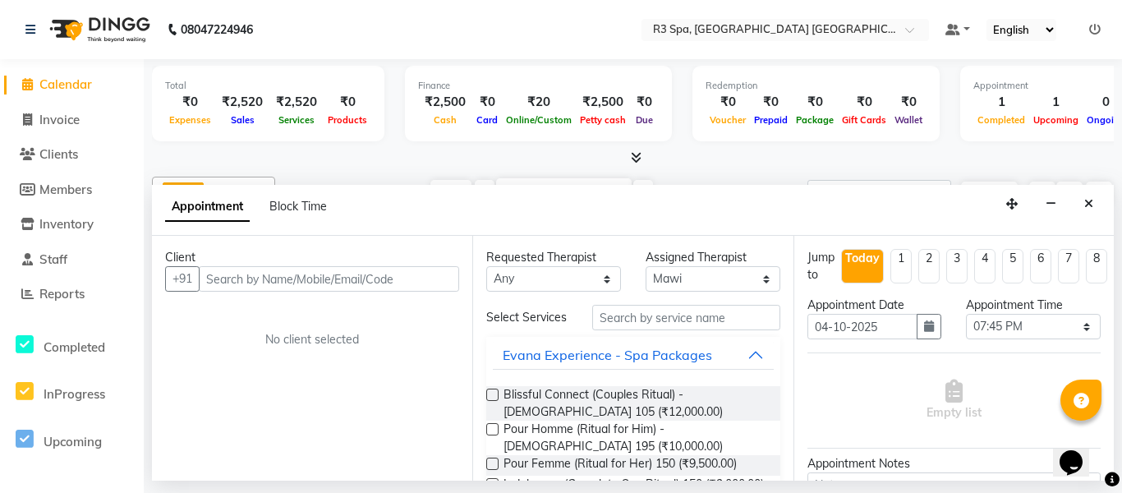
click at [1094, 191] on button "Close" at bounding box center [1089, 203] width 24 height 25
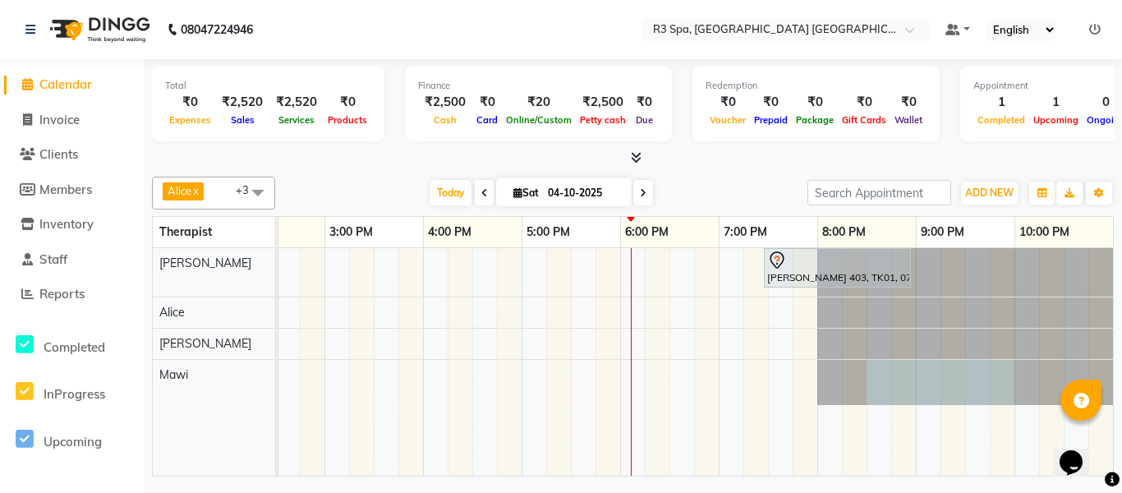
scroll to position [0, 742]
select select "93361"
select select "tentative"
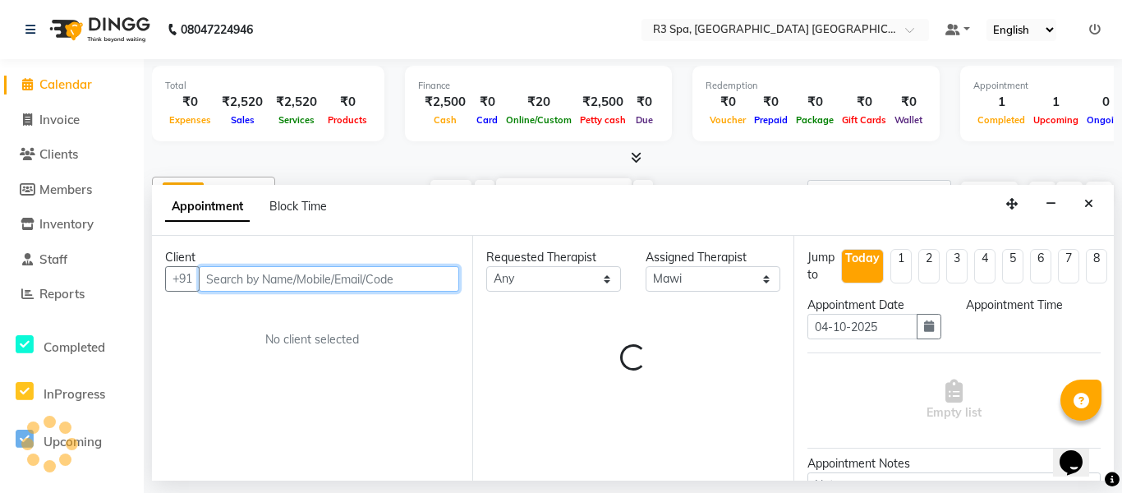
scroll to position [0, 741]
select select "1230"
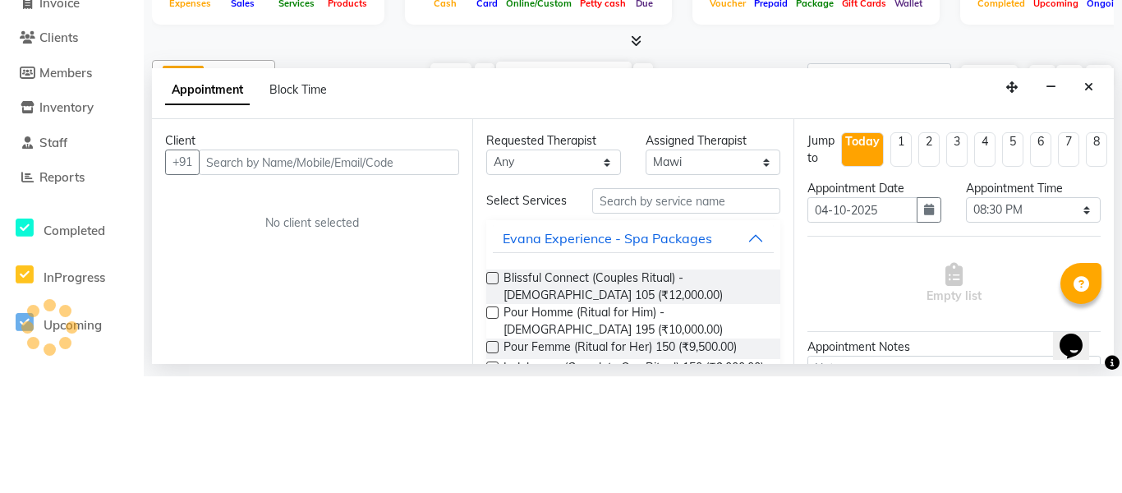
click at [1083, 191] on button "Close" at bounding box center [1089, 203] width 24 height 25
